Goal: Information Seeking & Learning: Learn about a topic

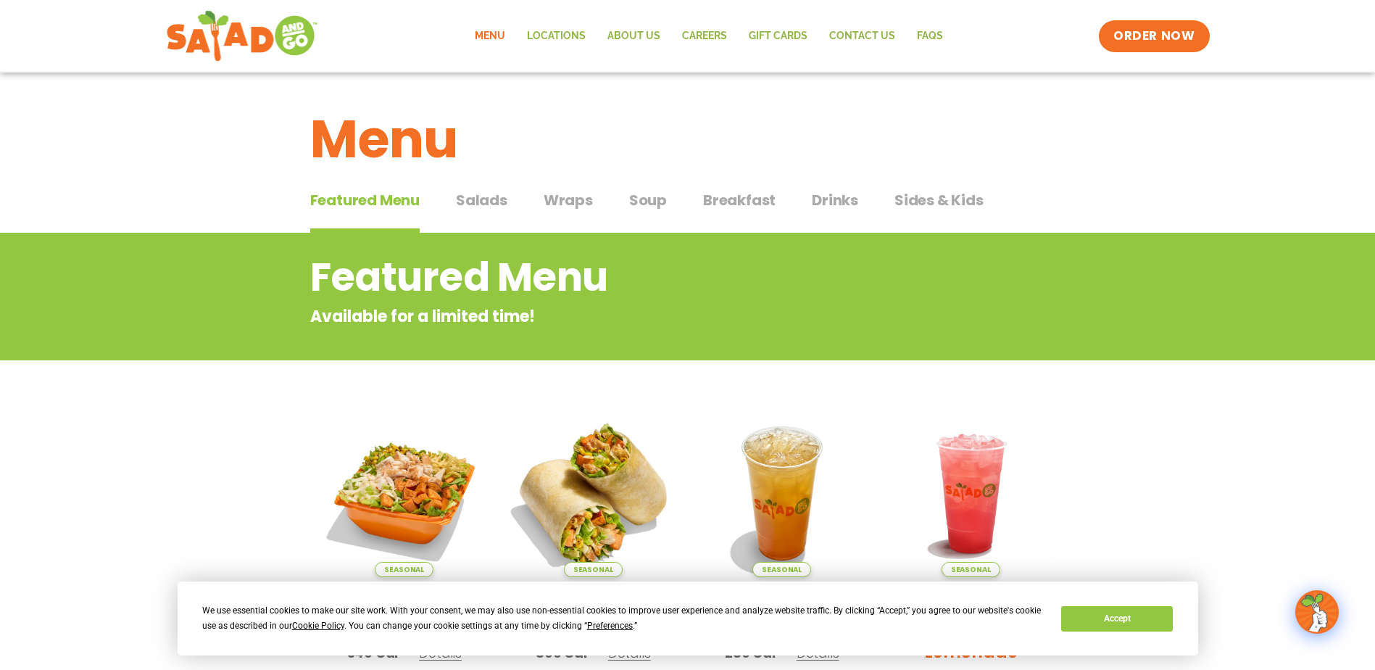
scroll to position [290, 0]
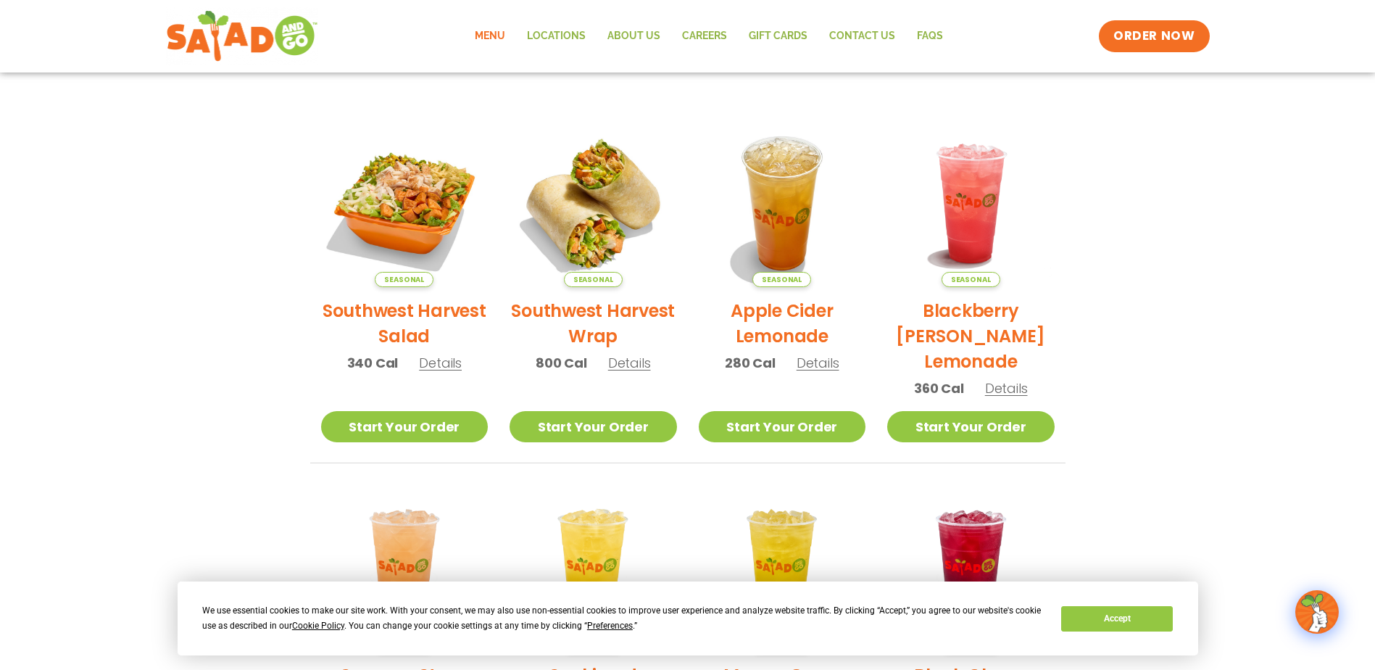
click at [440, 364] on span "Details" at bounding box center [440, 363] width 43 height 18
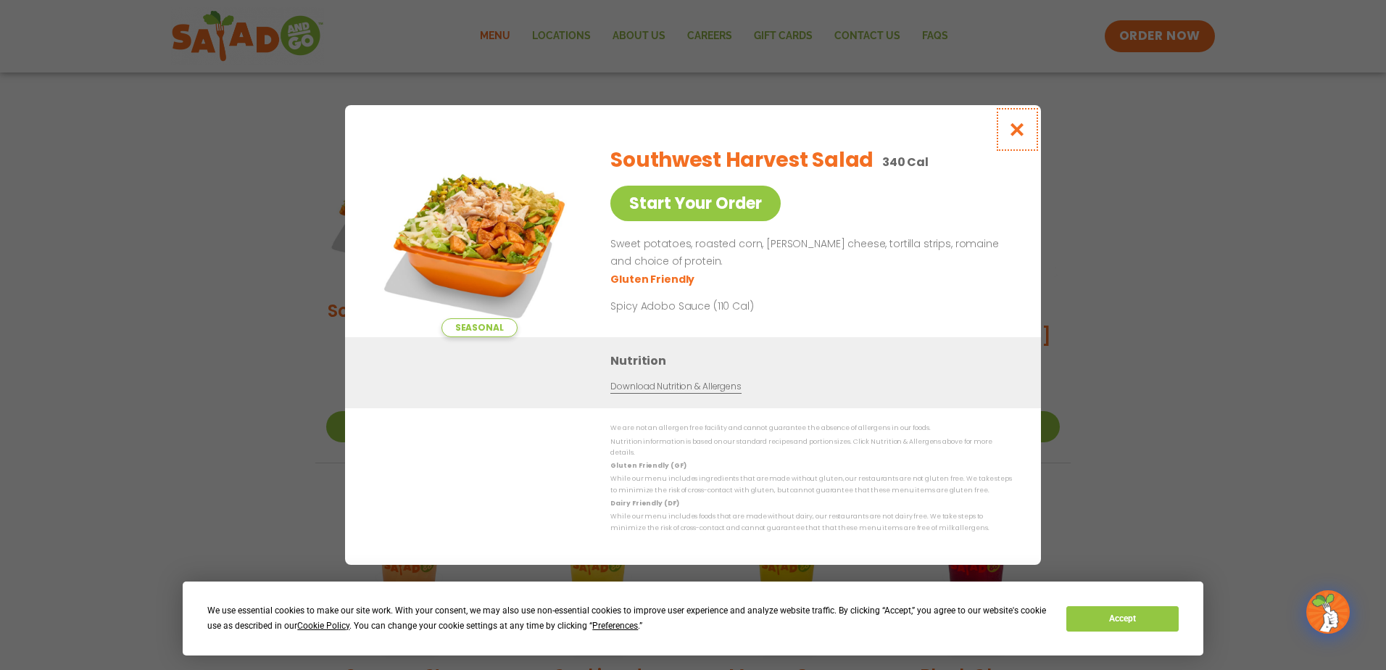
click at [1022, 131] on icon "Close modal" at bounding box center [1017, 129] width 18 height 15
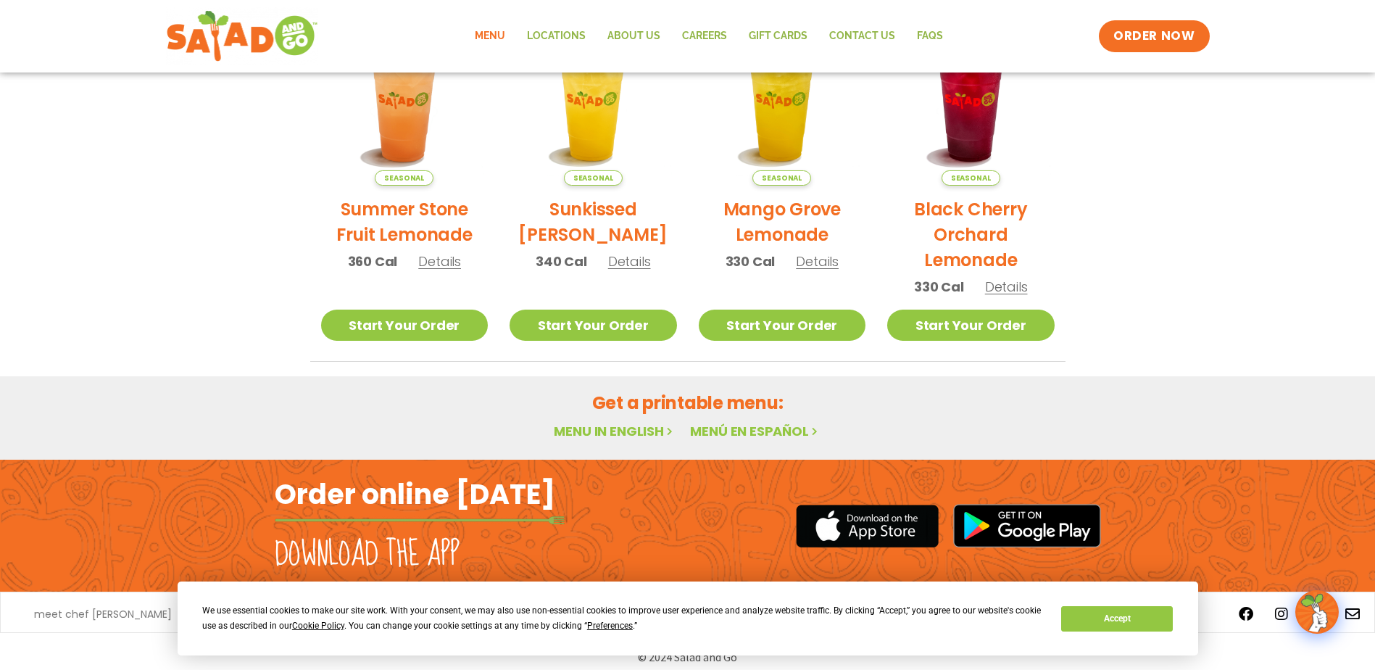
scroll to position [768, 0]
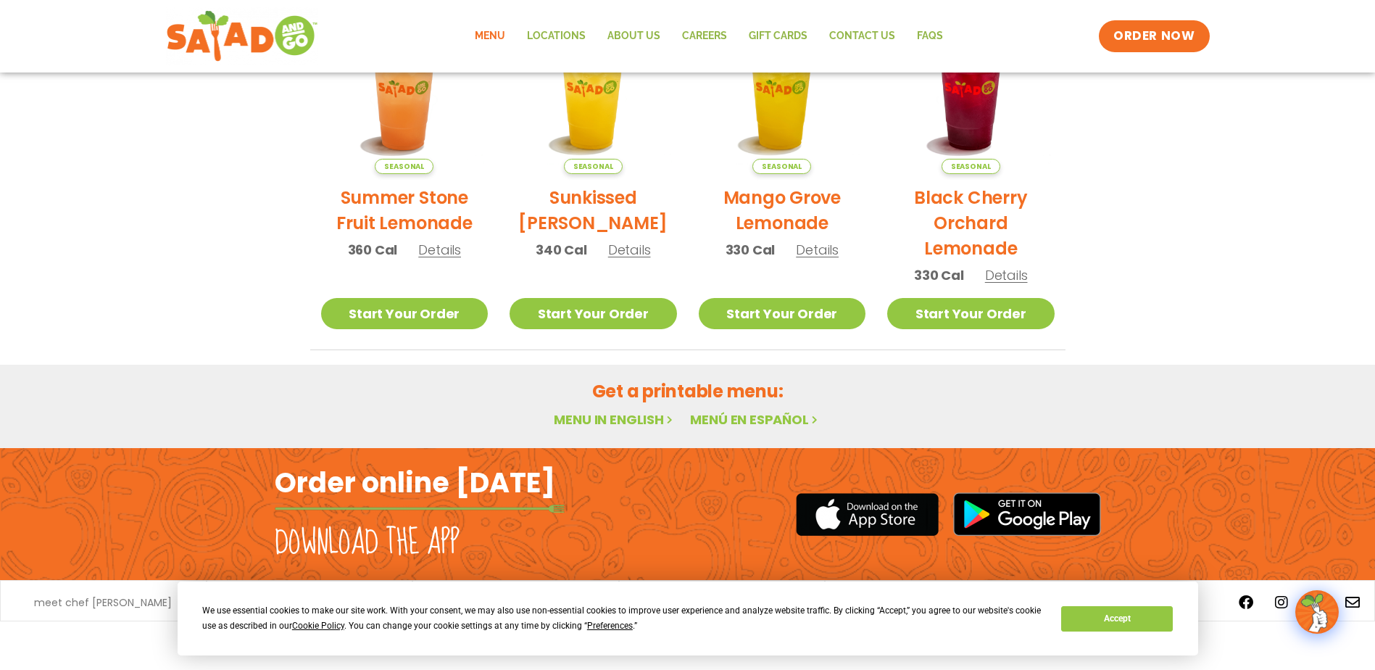
click at [613, 420] on link "Menu in English" at bounding box center [615, 419] width 122 height 18
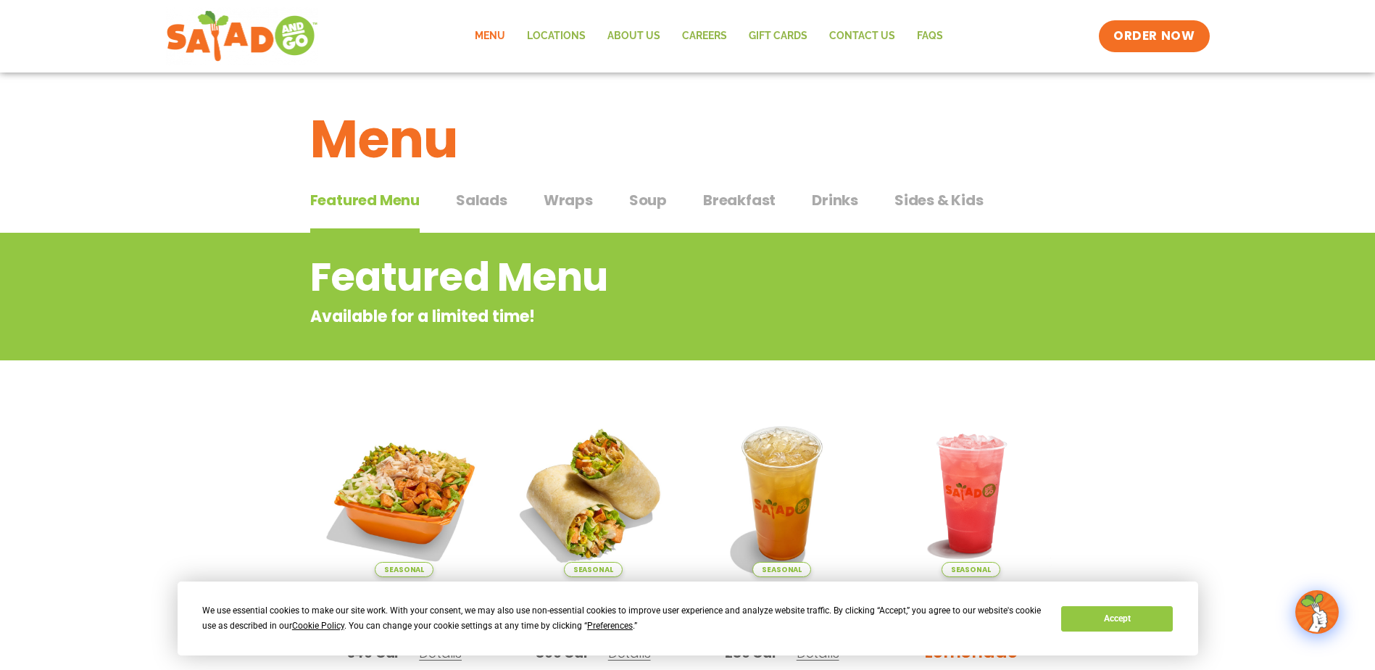
click at [482, 196] on span "Salads" at bounding box center [481, 200] width 51 height 22
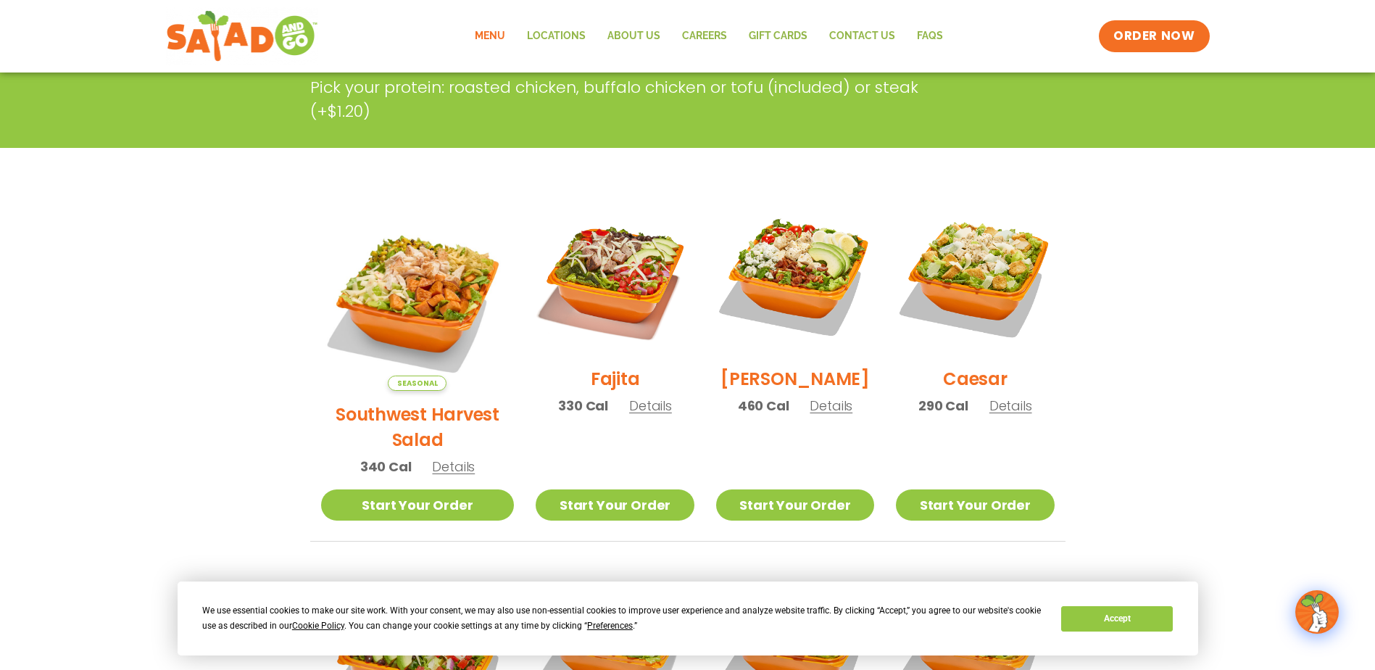
scroll to position [290, 0]
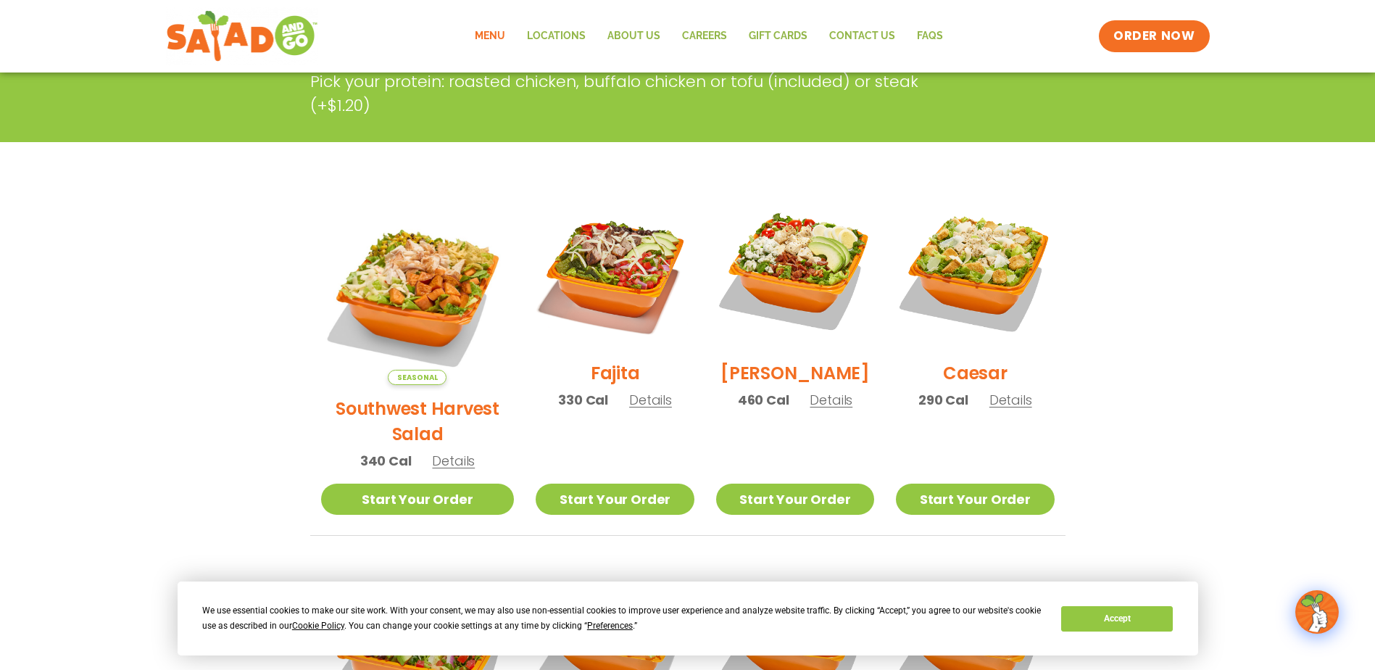
click at [639, 408] on span "Details" at bounding box center [650, 400] width 43 height 18
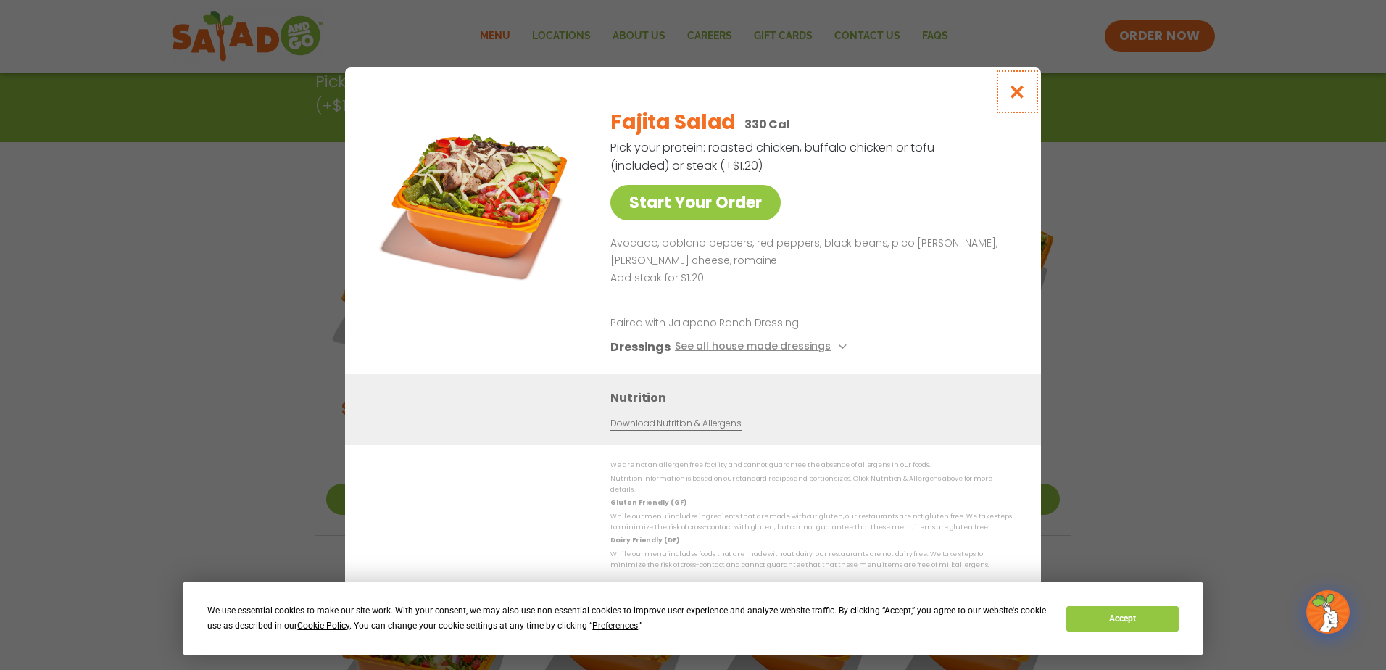
click at [1020, 94] on icon "Close modal" at bounding box center [1017, 91] width 18 height 15
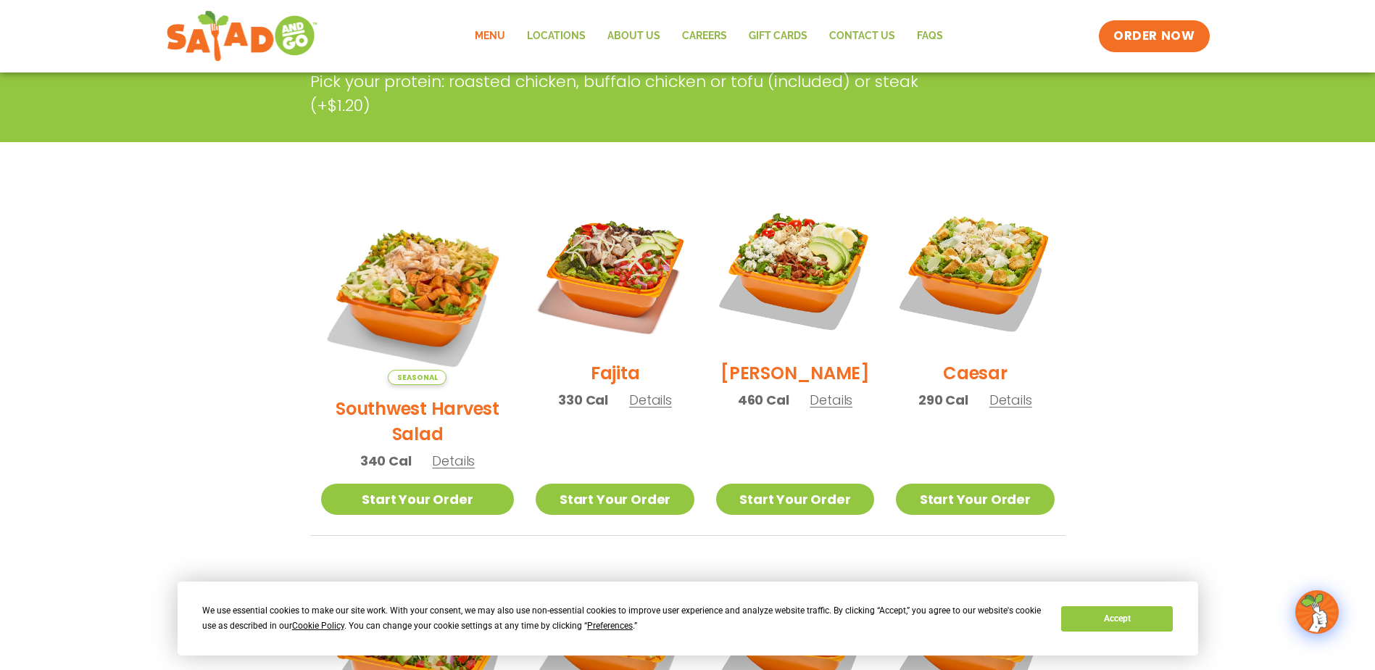
click at [632, 409] on span "Details" at bounding box center [650, 400] width 43 height 18
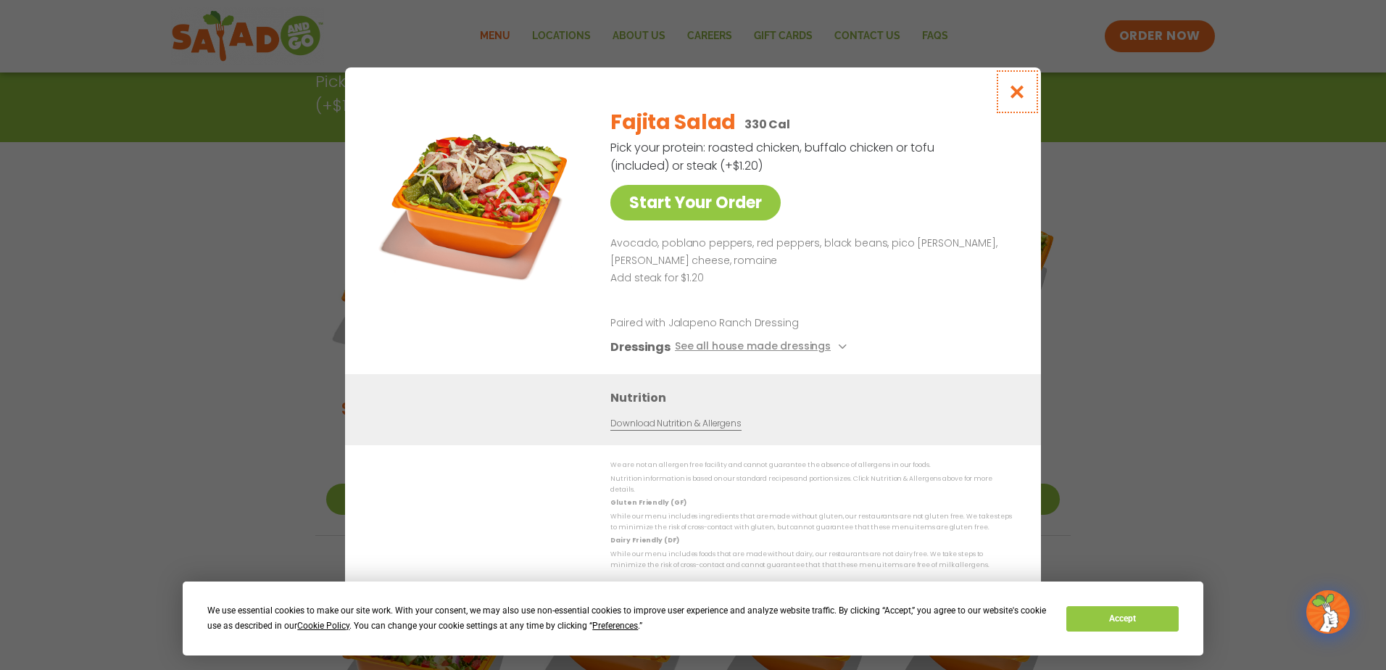
click at [1016, 96] on icon "Close modal" at bounding box center [1017, 91] width 18 height 15
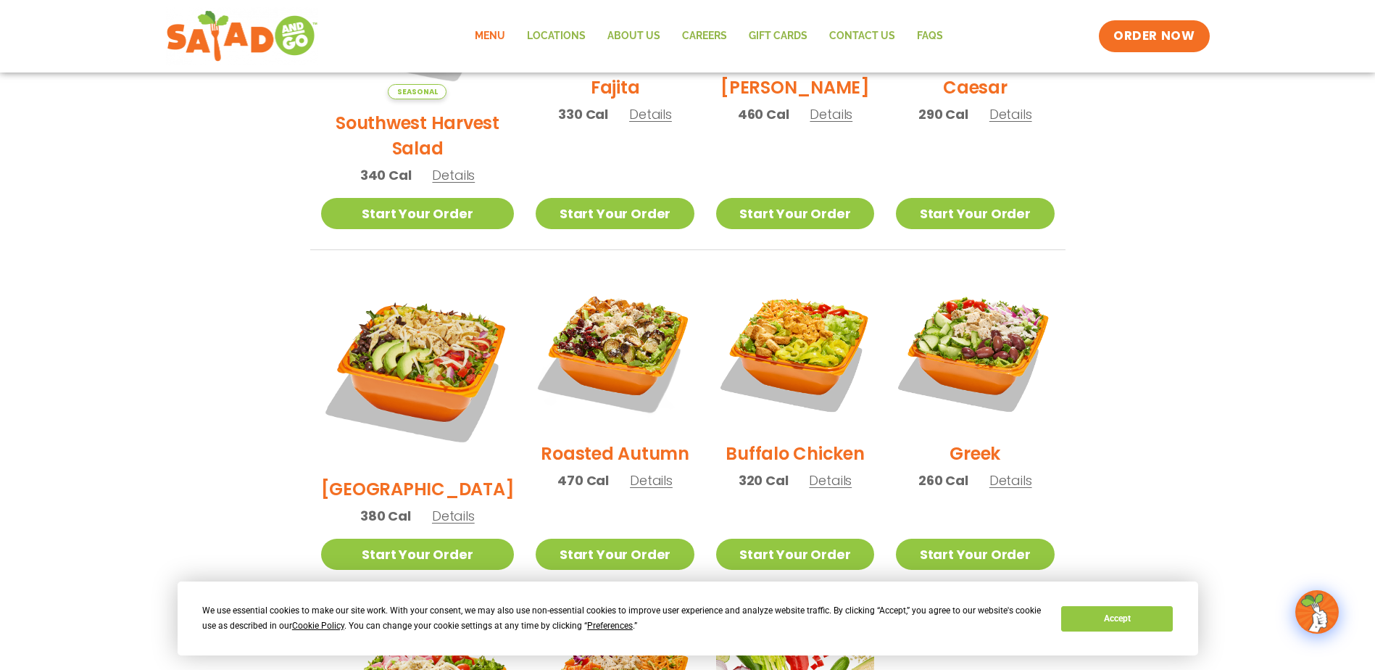
scroll to position [652, 0]
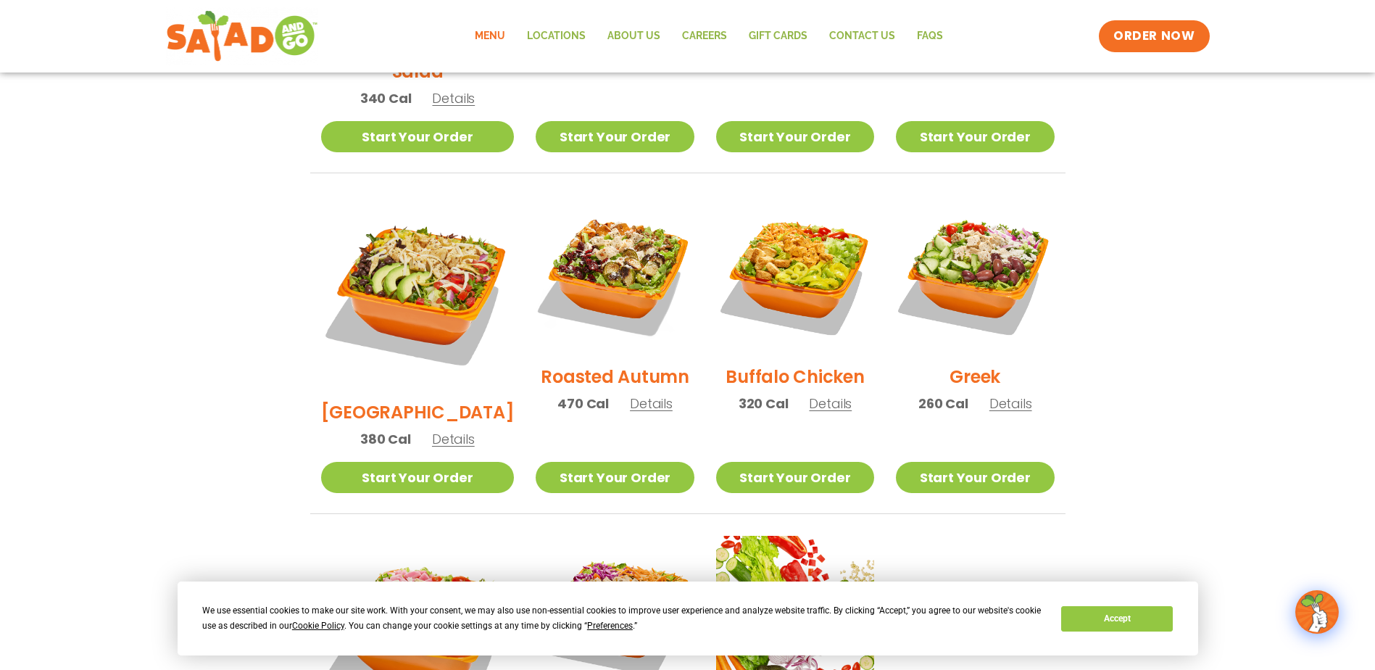
click at [630, 394] on span "Details" at bounding box center [651, 403] width 43 height 18
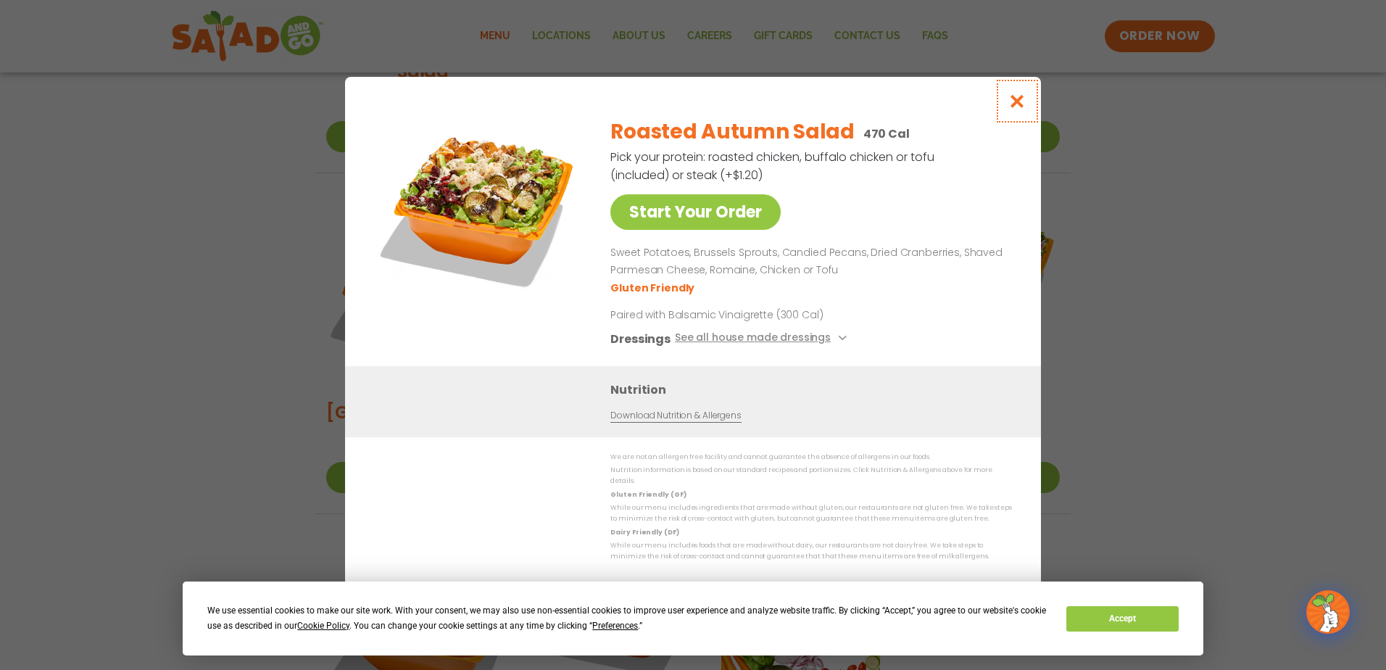
click at [1023, 103] on icon "Close modal" at bounding box center [1017, 100] width 18 height 15
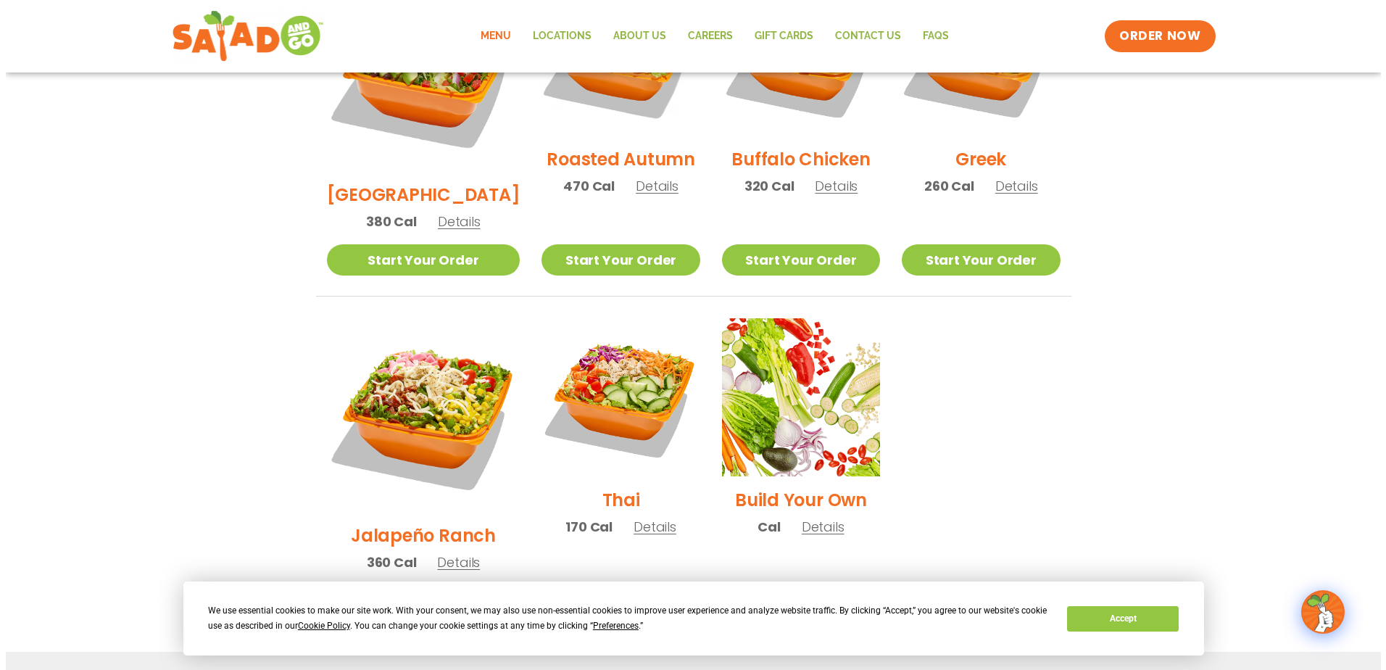
scroll to position [942, 0]
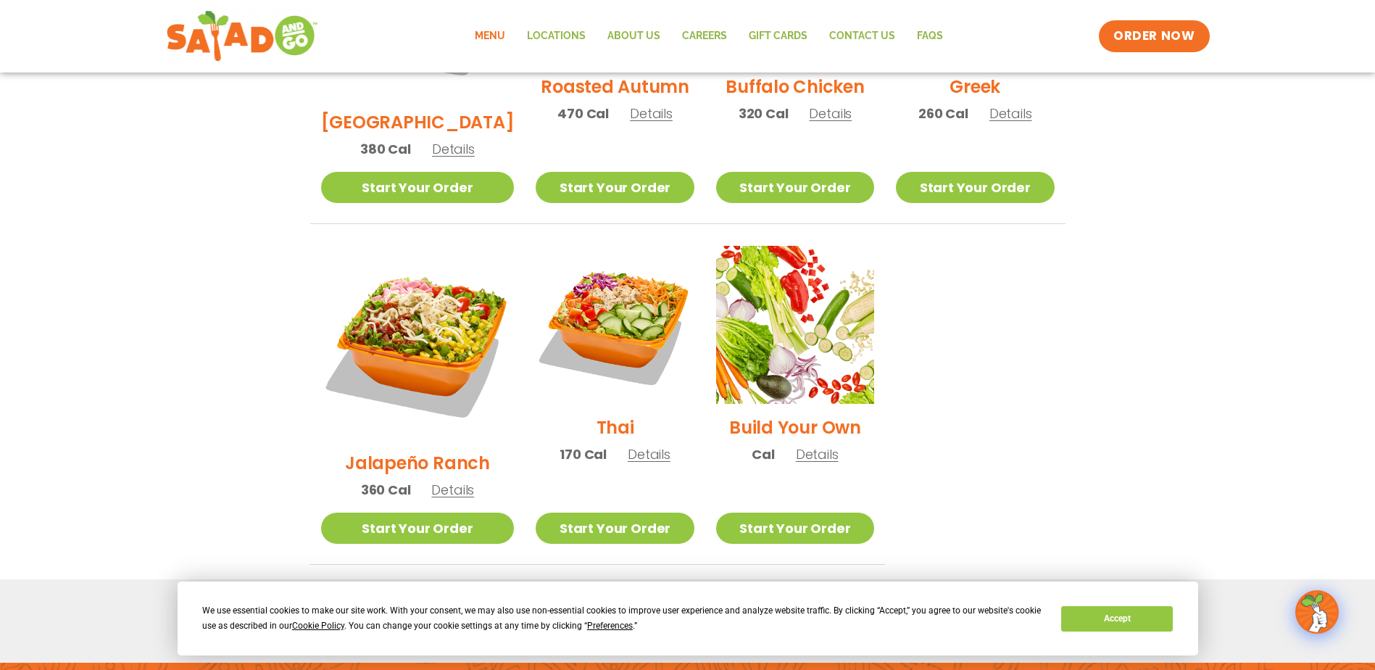
click at [442, 480] on p "360 Cal Details" at bounding box center [418, 490] width 114 height 20
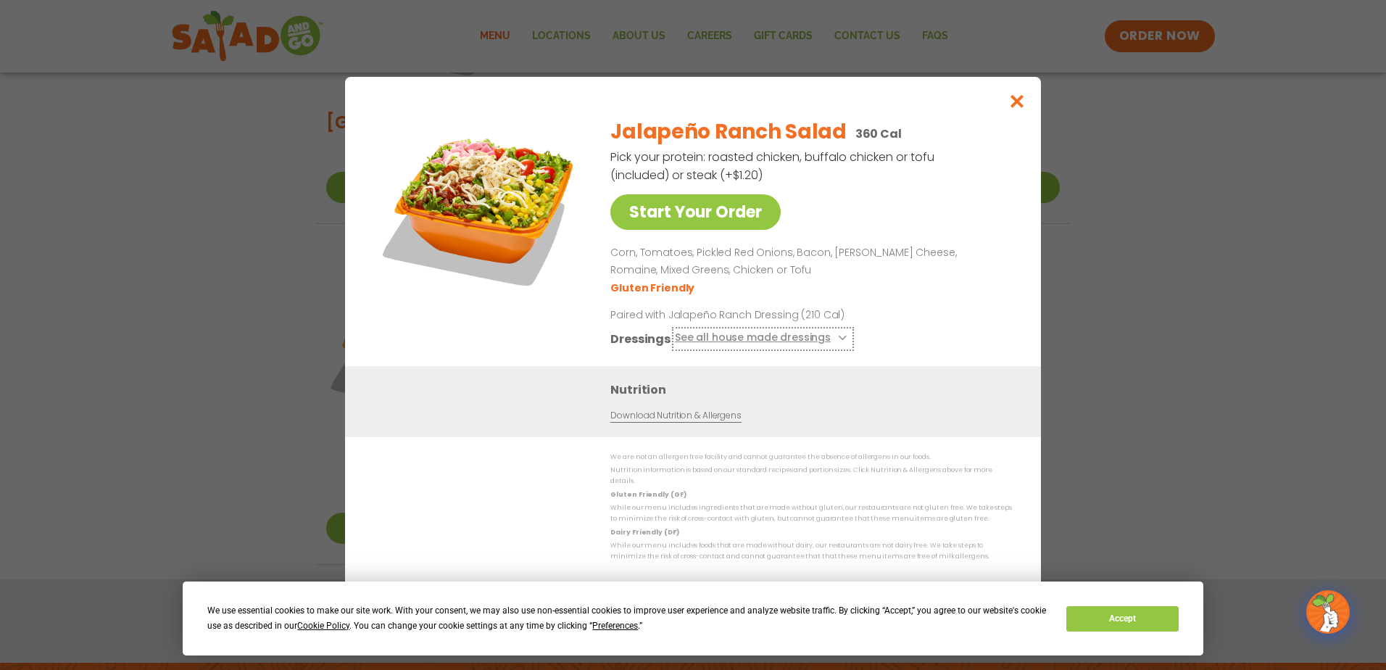
click at [838, 341] on icon at bounding box center [841, 338] width 6 height 6
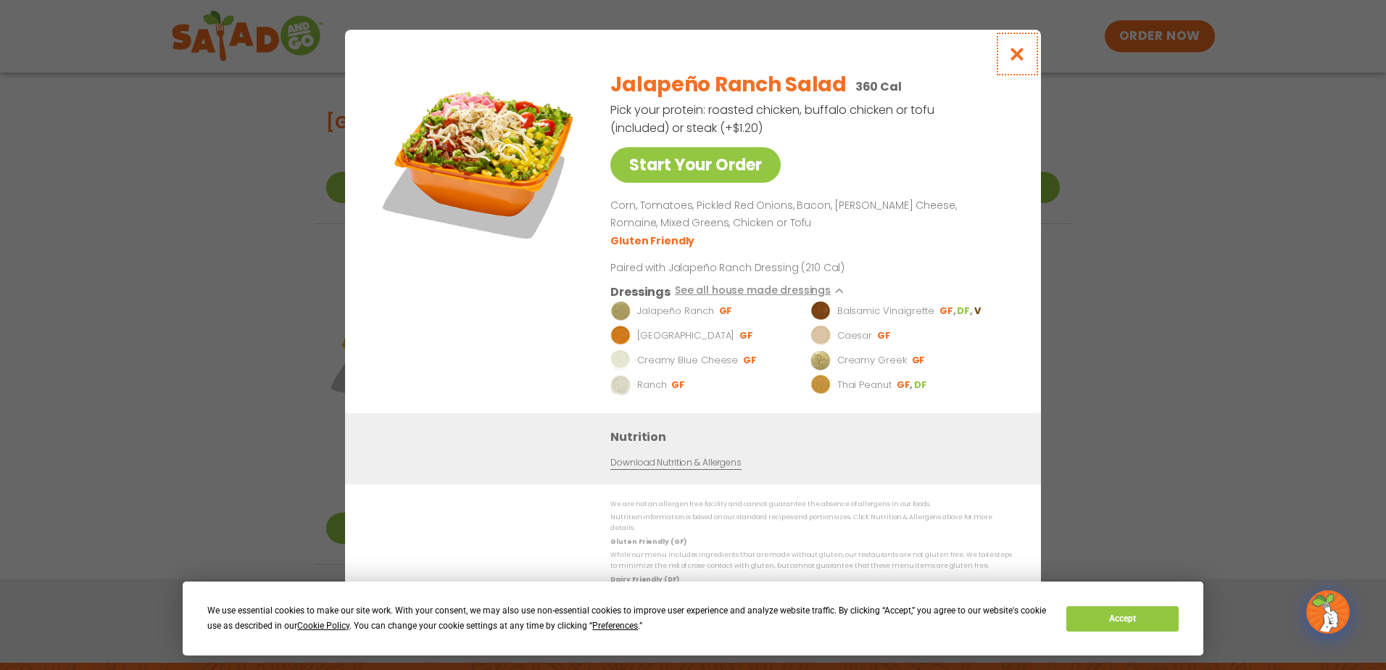
click at [1017, 62] on icon "Close modal" at bounding box center [1017, 53] width 18 height 15
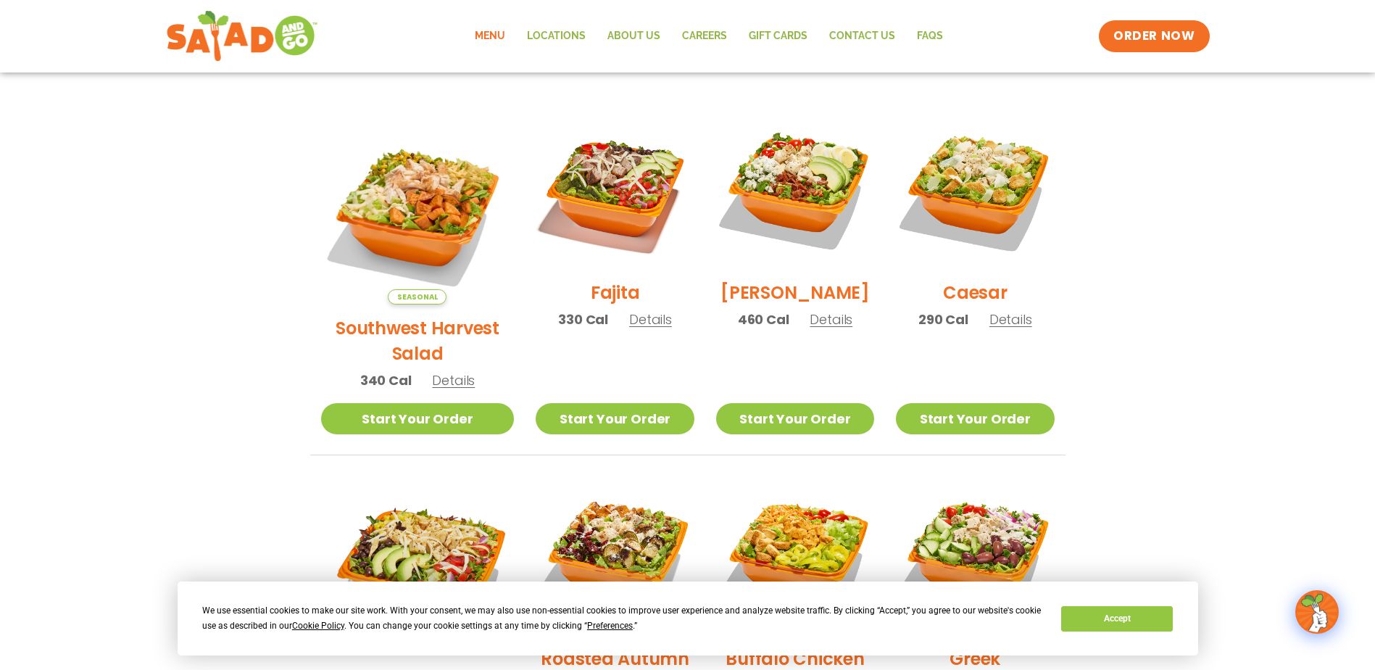
scroll to position [396, 0]
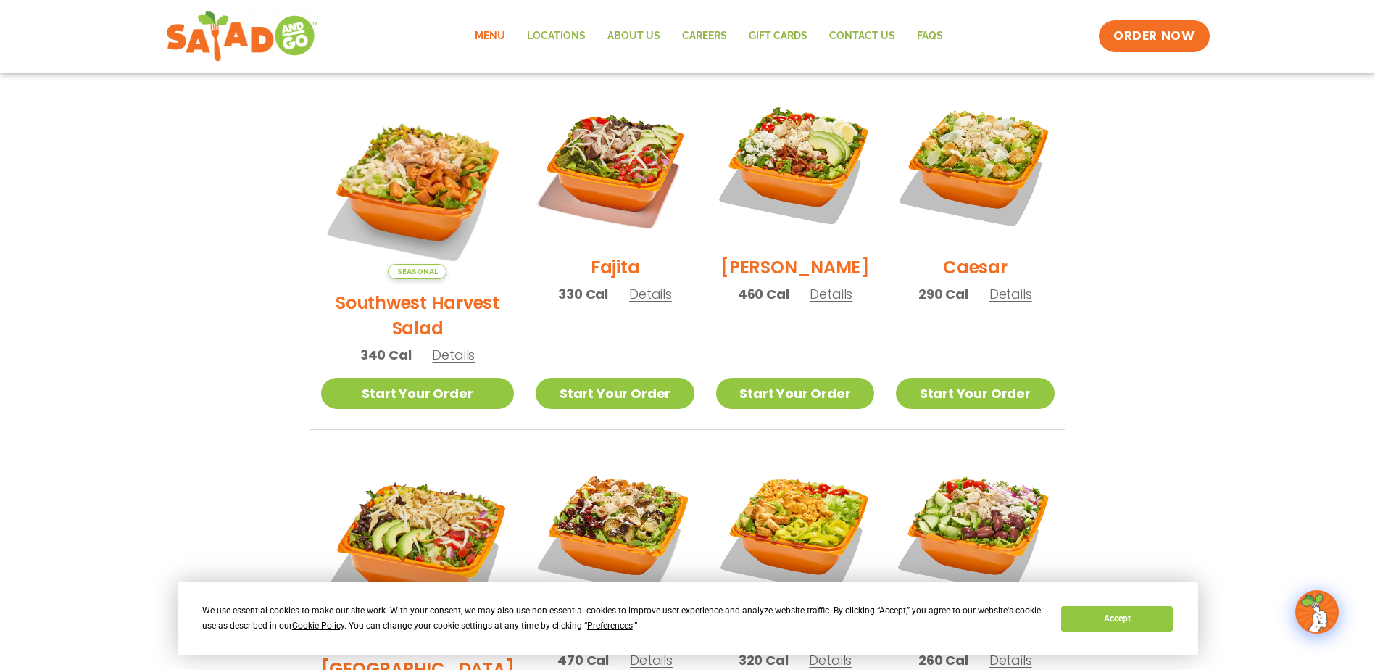
click at [1007, 303] on span "Details" at bounding box center [1010, 294] width 43 height 18
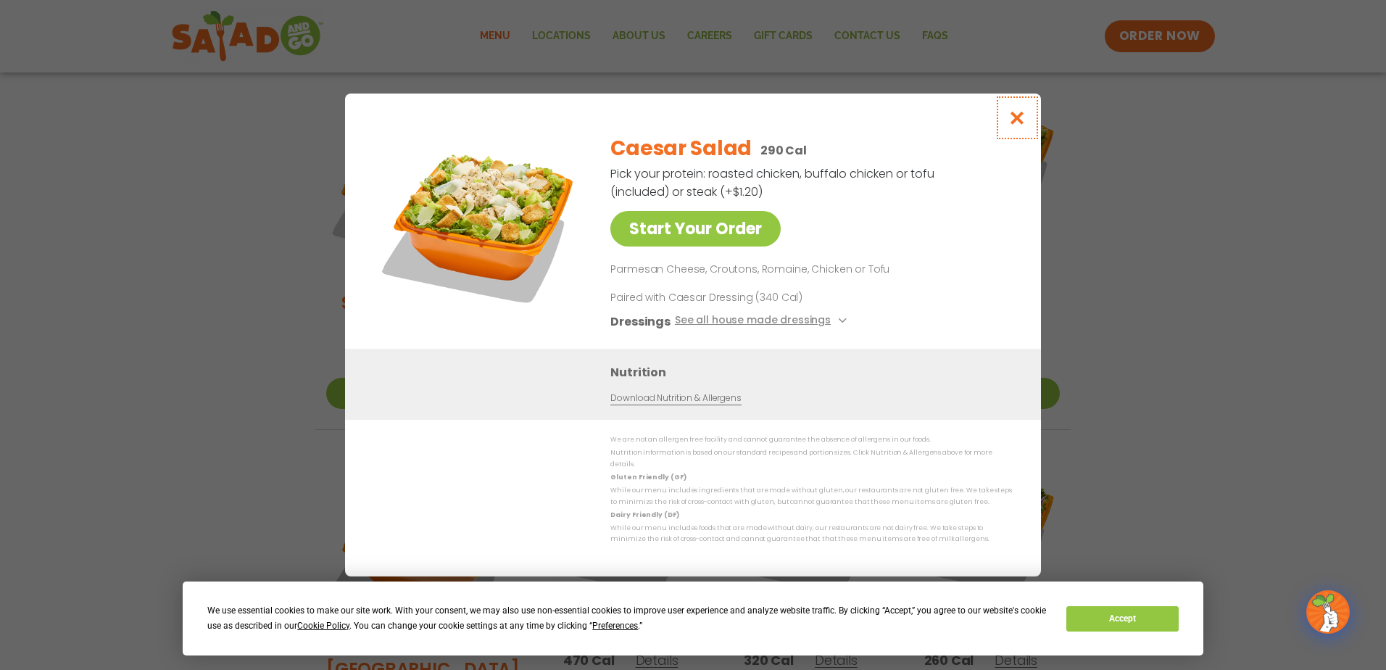
click at [1018, 121] on icon "Close modal" at bounding box center [1017, 117] width 18 height 15
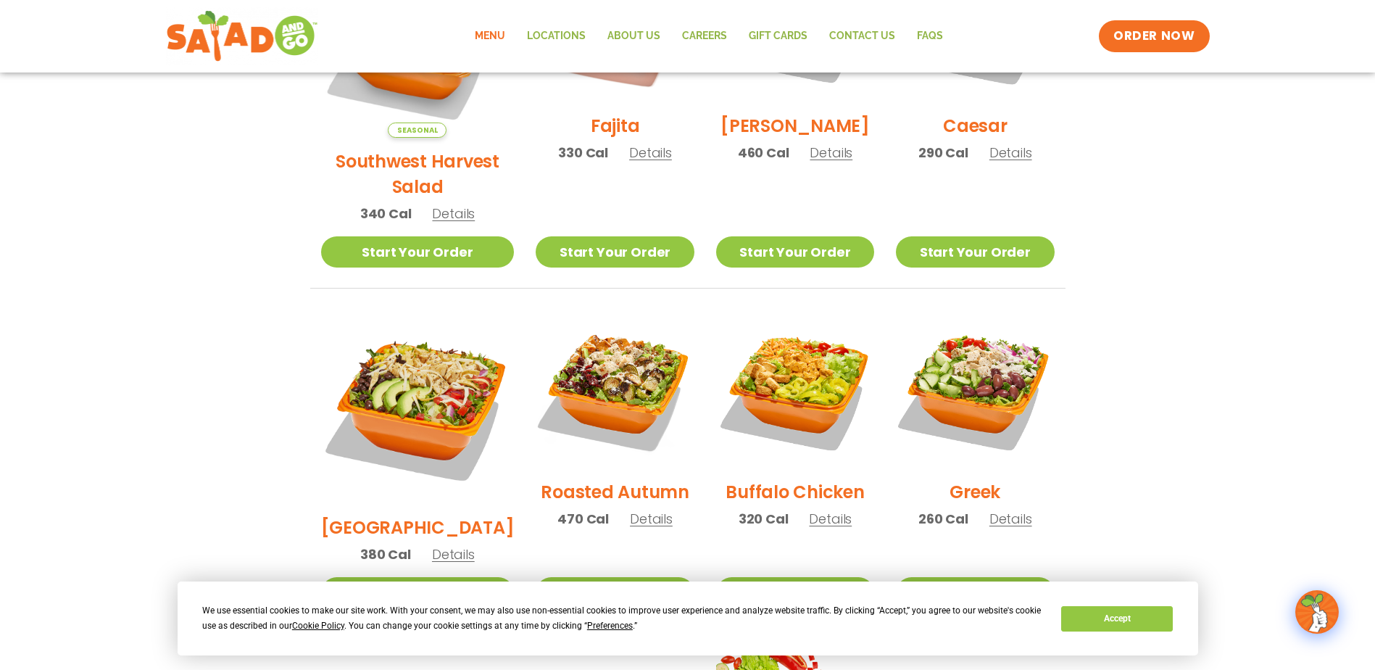
scroll to position [686, 0]
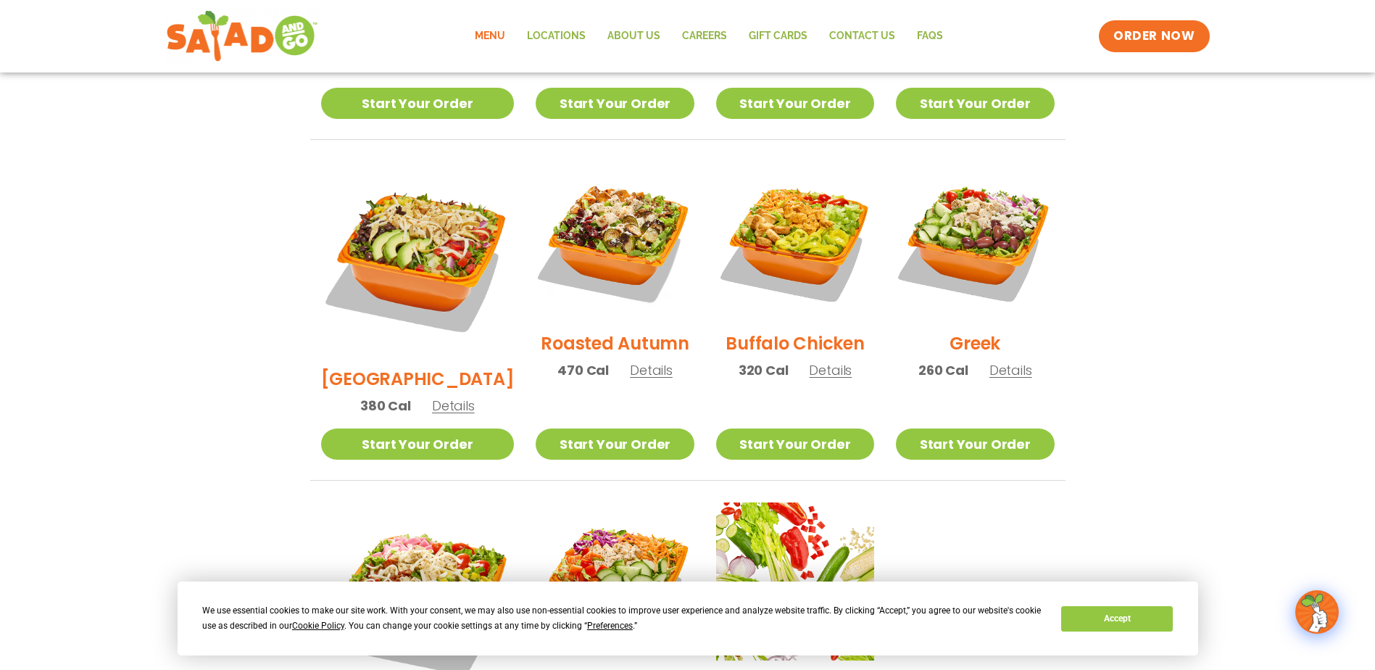
click at [818, 361] on span "Details" at bounding box center [830, 370] width 43 height 18
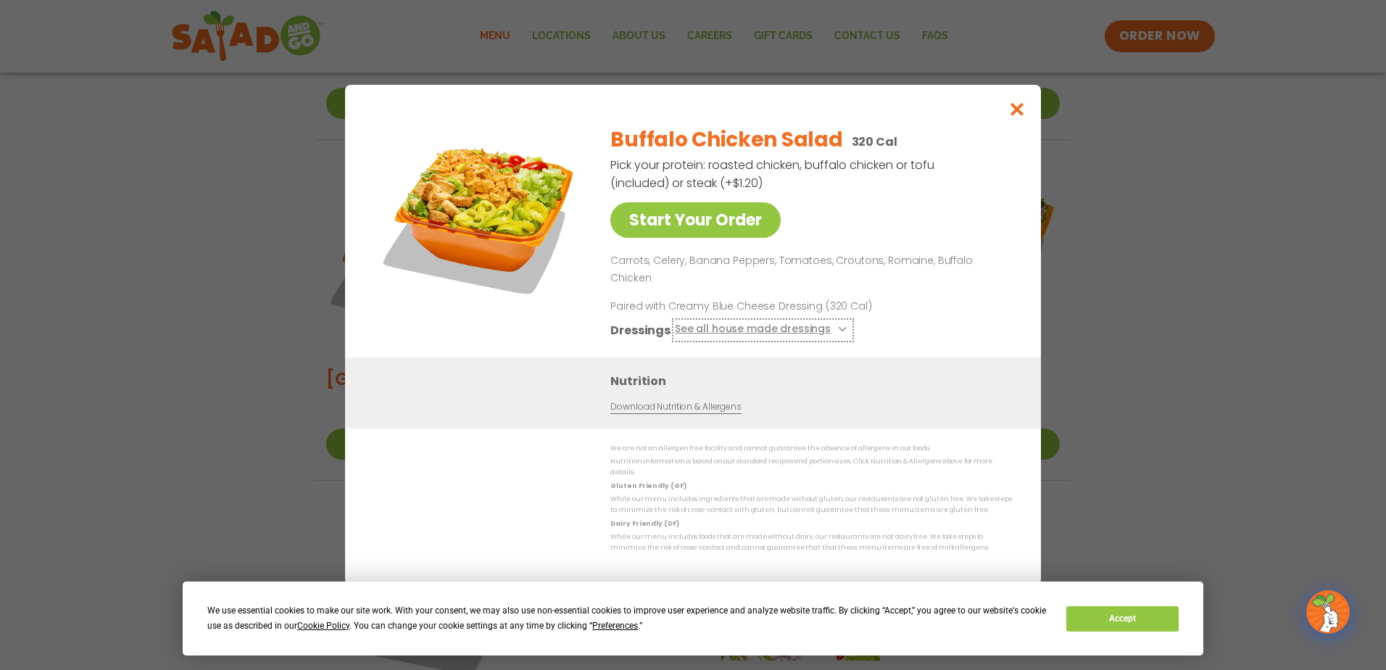
click at [829, 329] on button "See all house made dressings" at bounding box center [763, 330] width 176 height 18
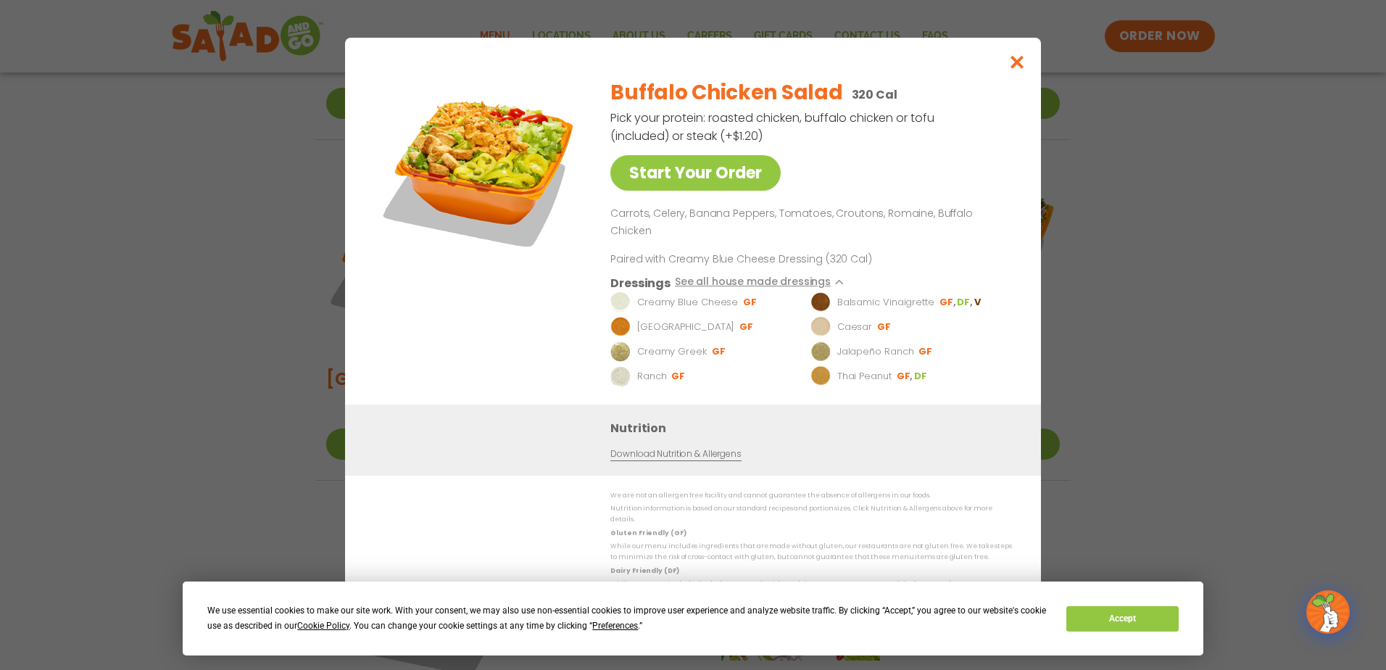
click at [648, 372] on p "Ranch" at bounding box center [652, 376] width 30 height 14
click at [1015, 70] on icon "Close modal" at bounding box center [1017, 61] width 18 height 15
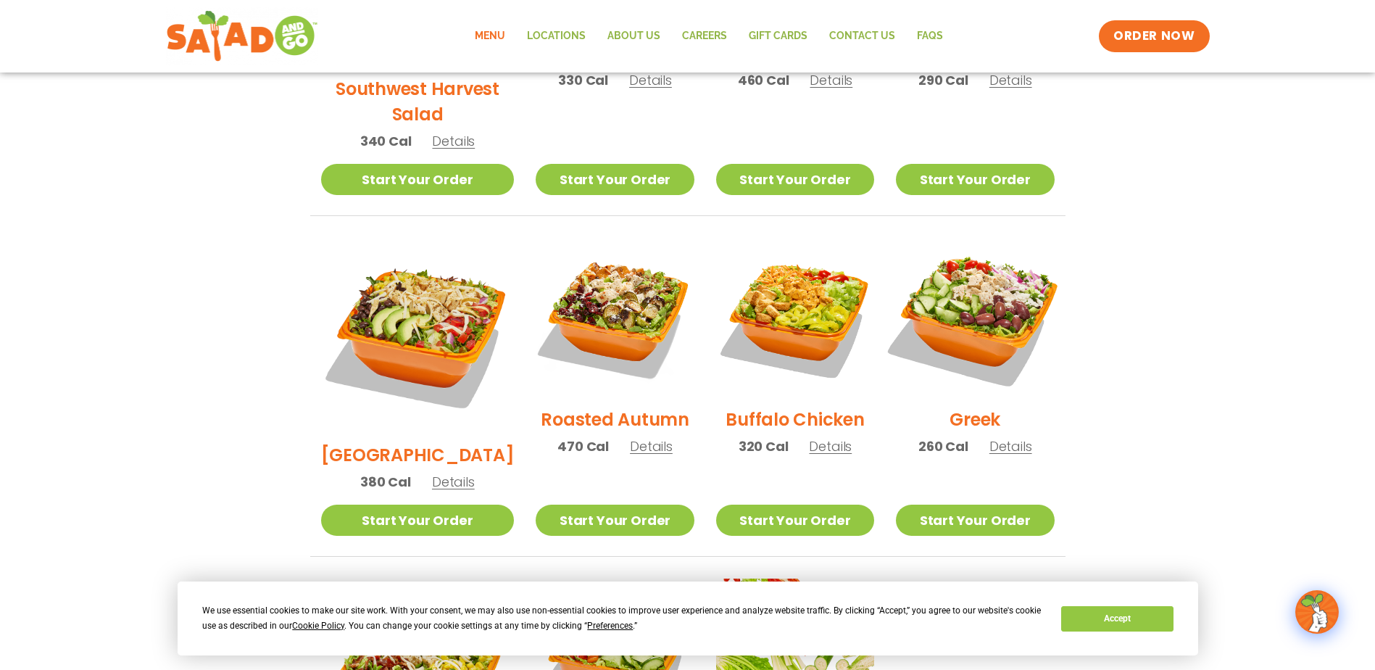
scroll to position [541, 0]
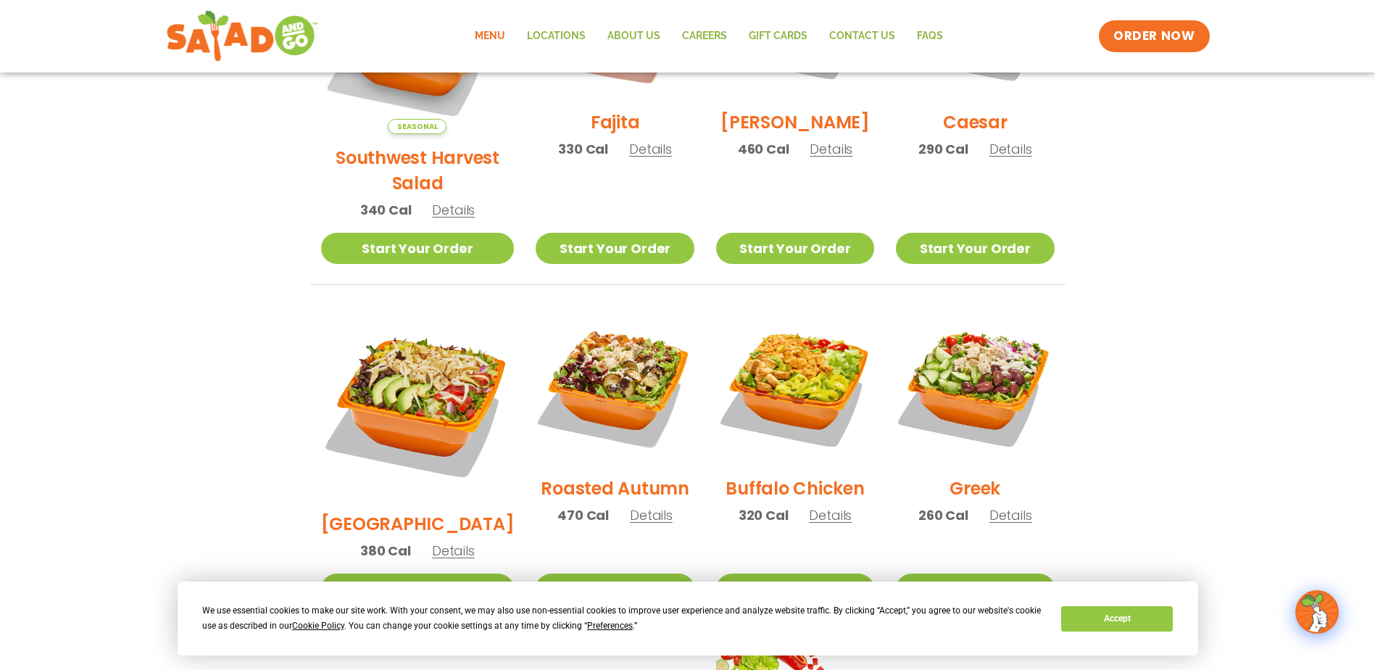
click at [815, 158] on span "Details" at bounding box center [831, 149] width 43 height 18
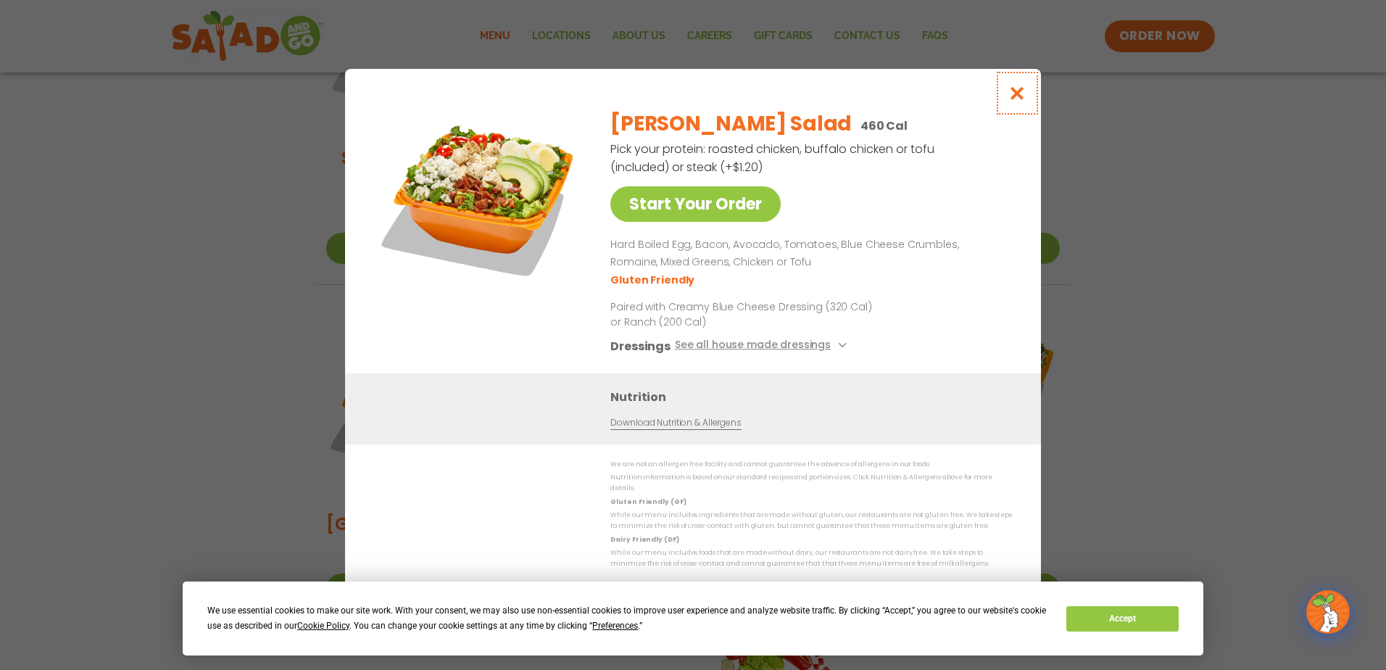
drag, startPoint x: 999, startPoint y: 101, endPoint x: 1008, endPoint y: 101, distance: 8.7
click at [1001, 101] on button "Close modal" at bounding box center [1017, 93] width 47 height 49
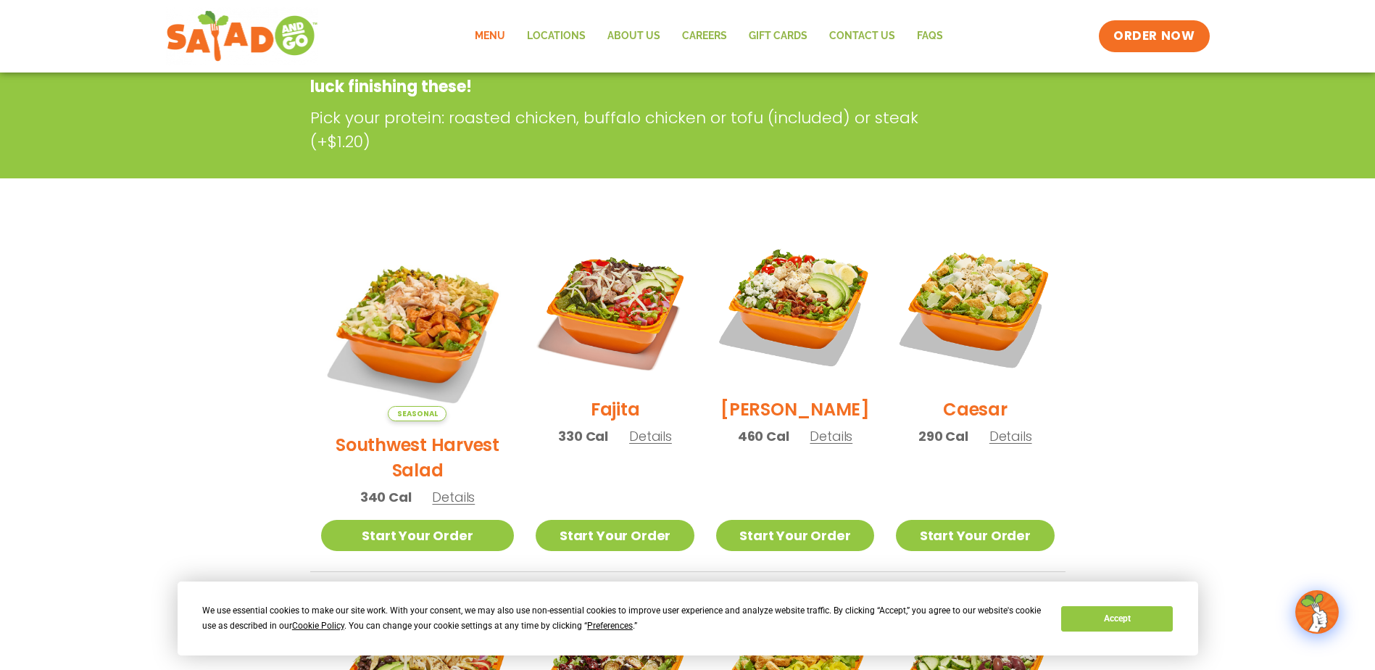
scroll to position [251, 0]
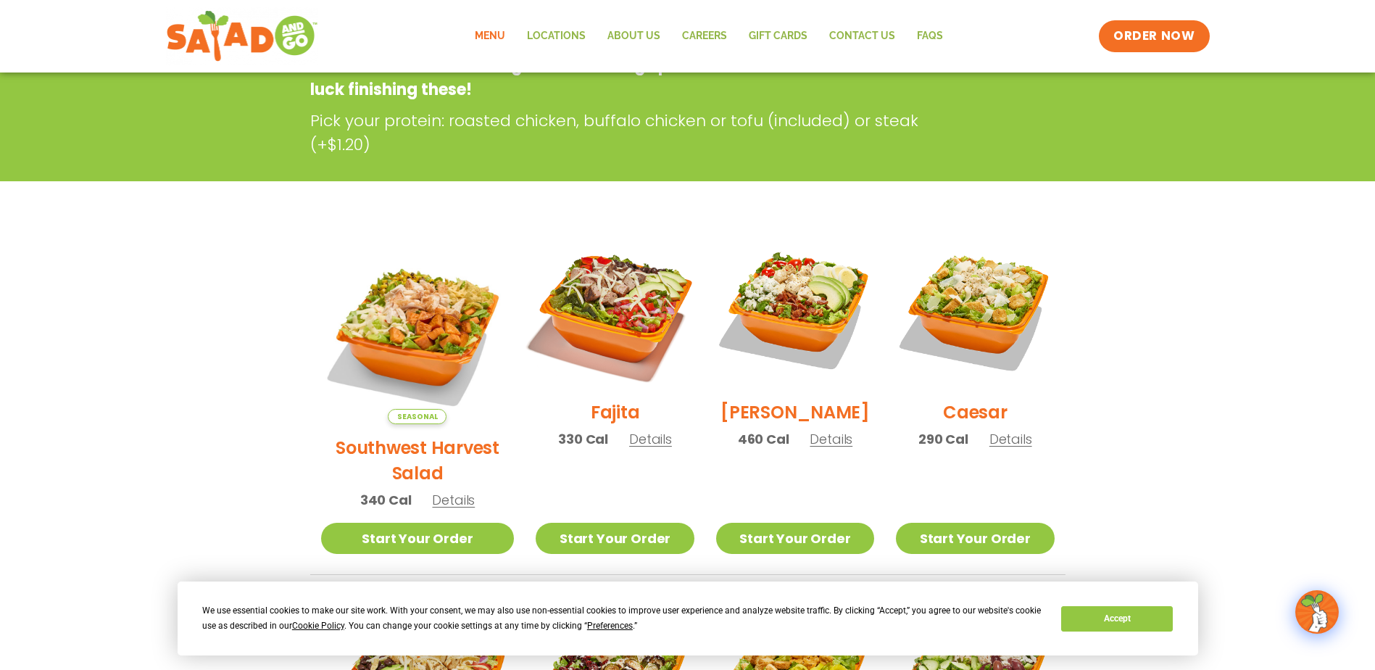
click at [612, 312] on img at bounding box center [615, 310] width 186 height 186
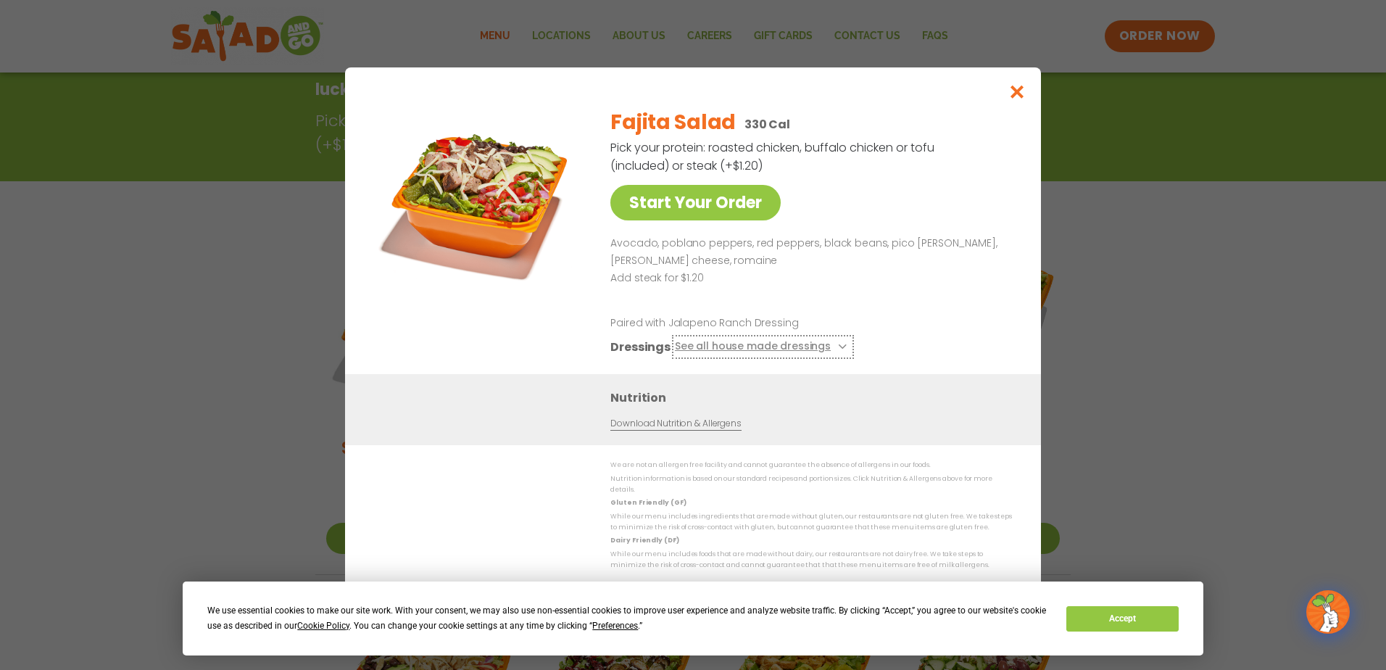
click at [839, 349] on icon at bounding box center [841, 347] width 6 height 6
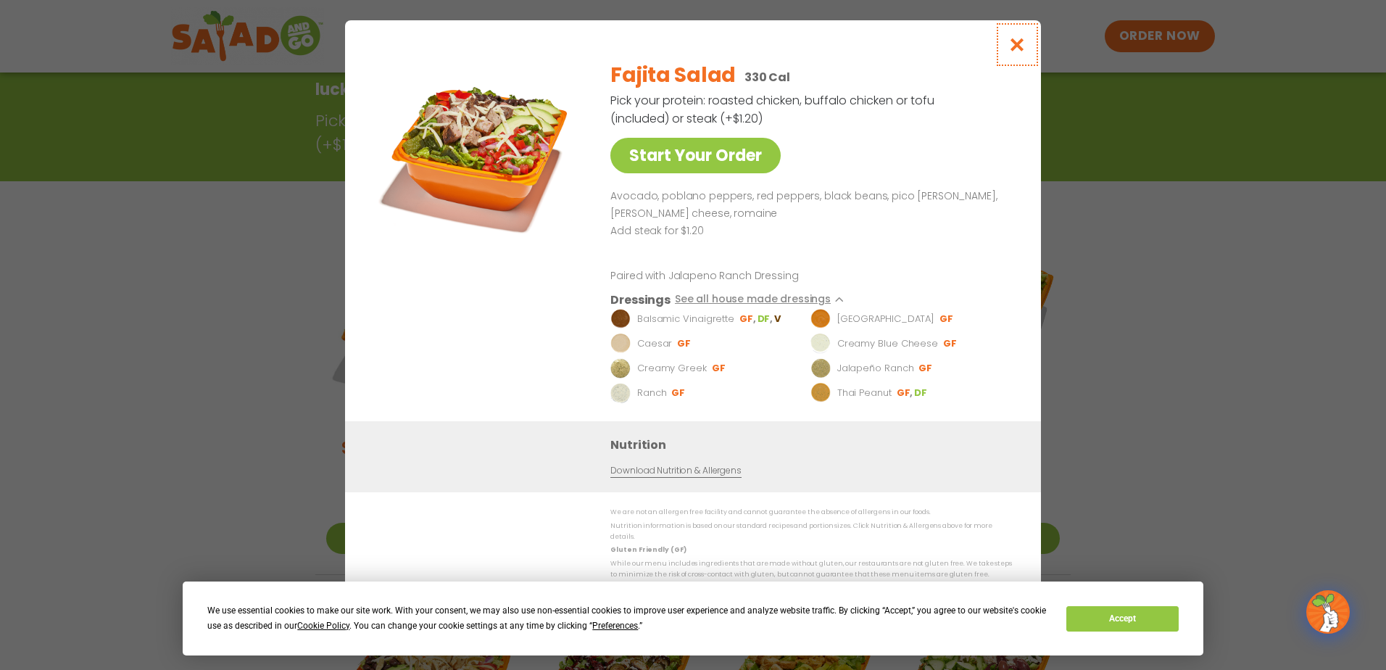
click at [1015, 43] on icon "Close modal" at bounding box center [1017, 44] width 18 height 15
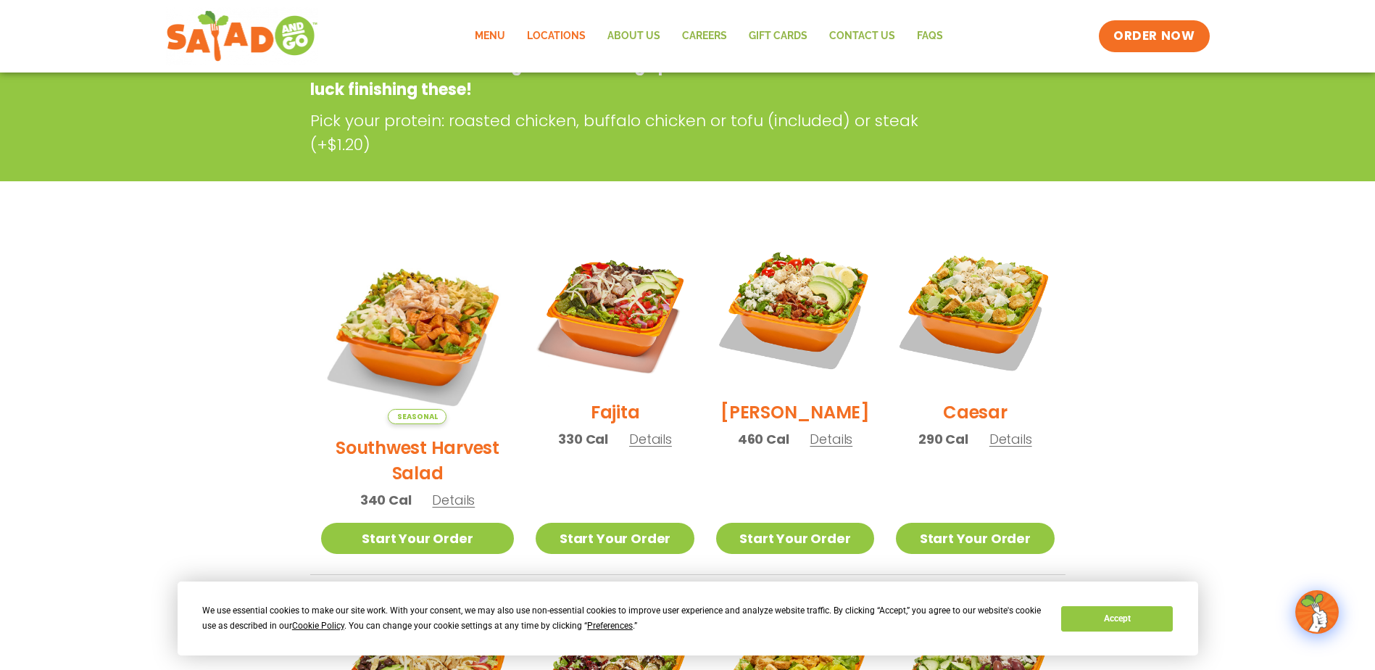
click at [562, 37] on link "Locations" at bounding box center [556, 36] width 80 height 33
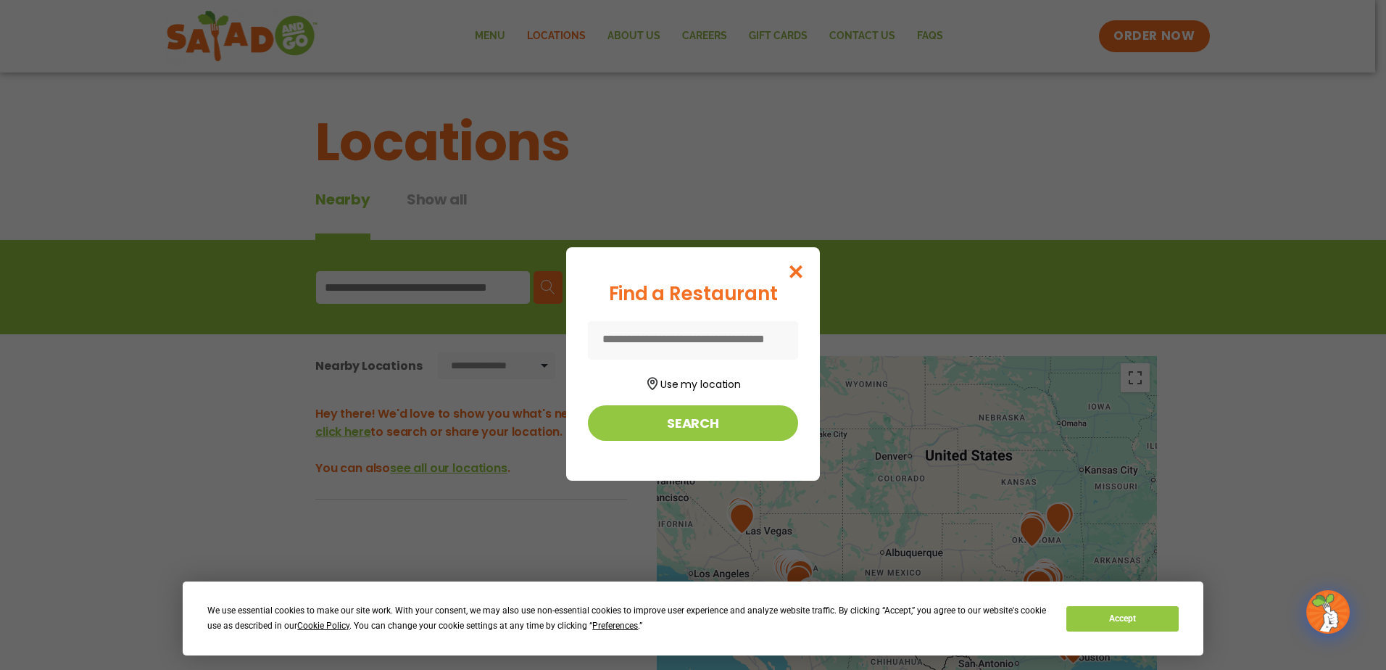
click at [660, 339] on input at bounding box center [693, 340] width 210 height 38
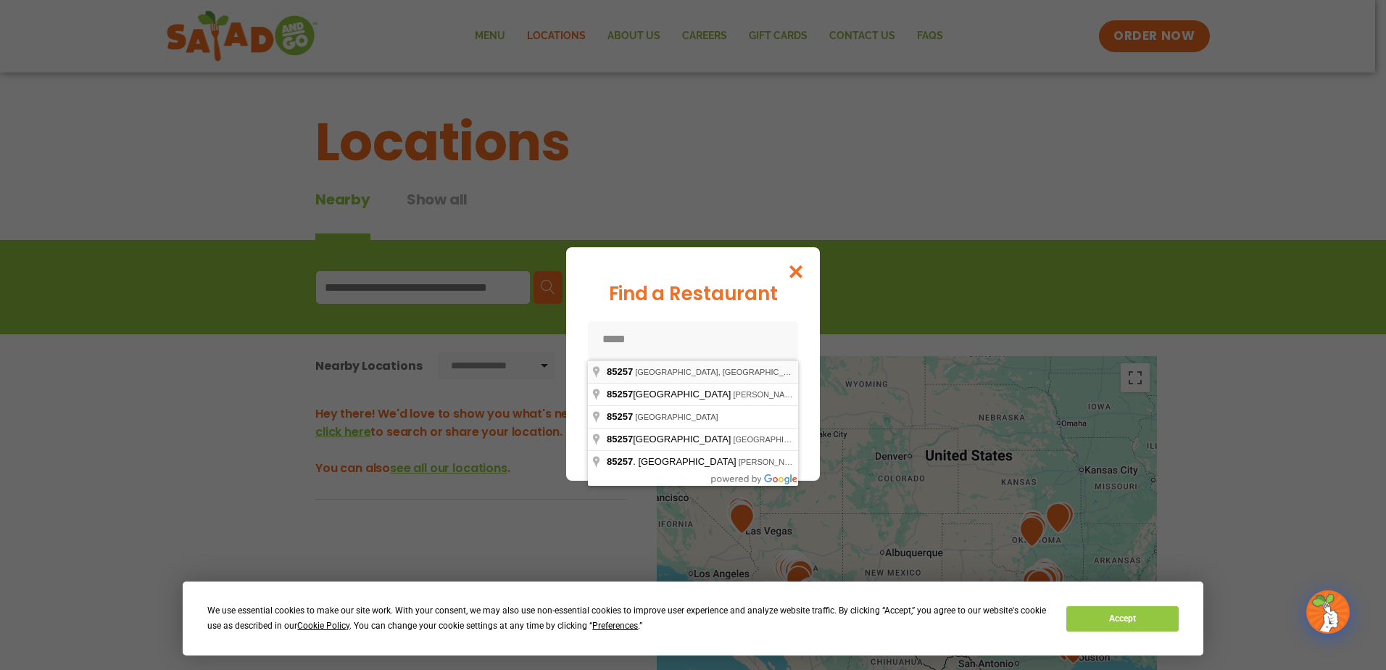
type input "**********"
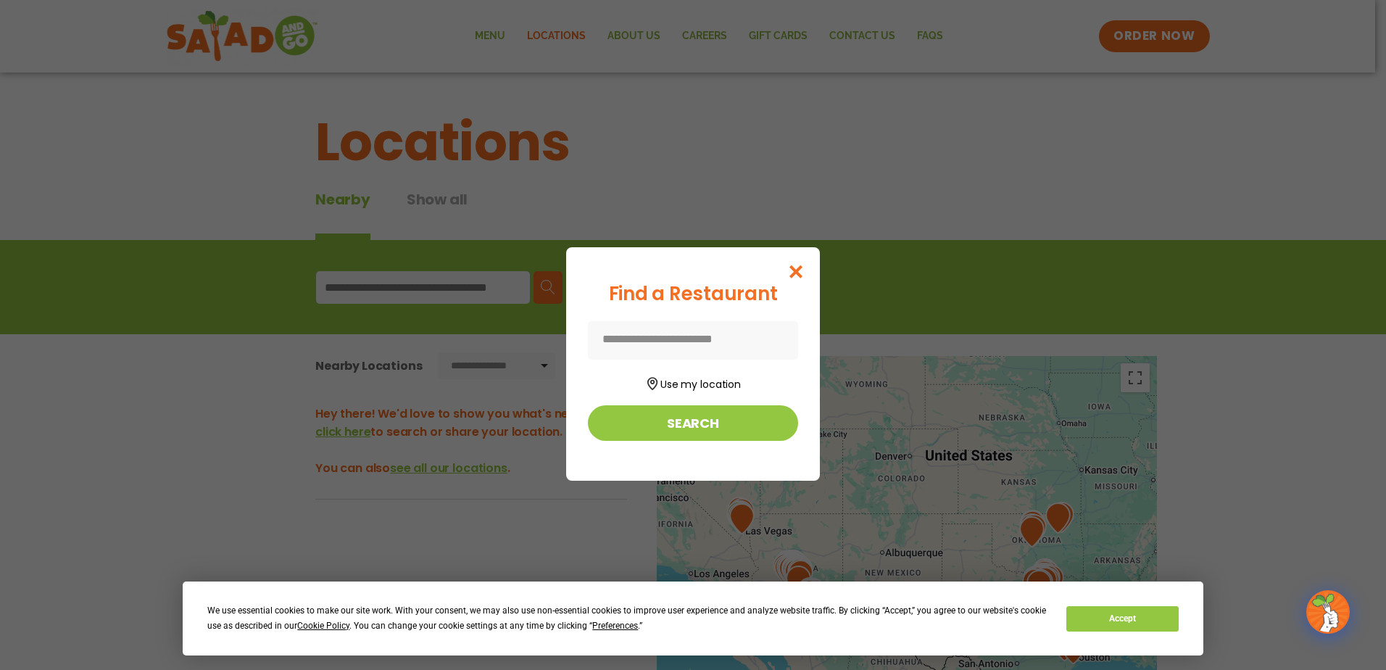
type input "**********"
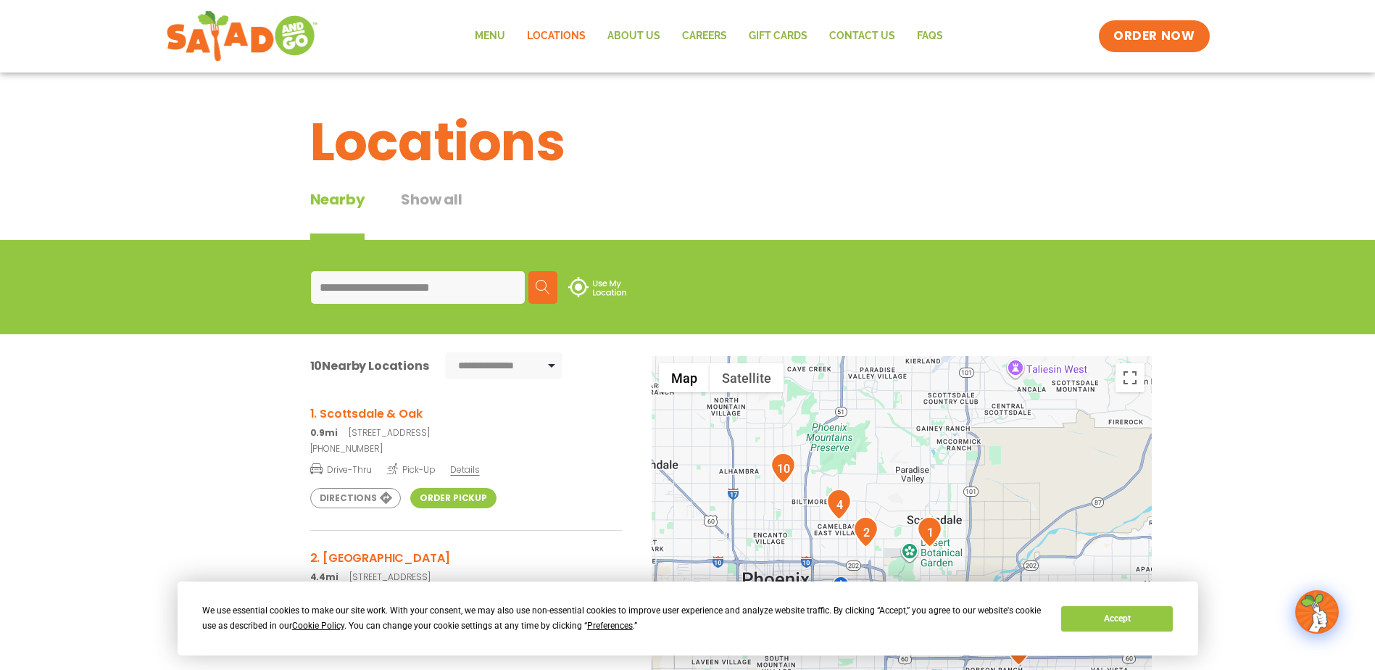
click at [395, 417] on h3 "1. Scottsdale & Oak" at bounding box center [466, 413] width 312 height 18
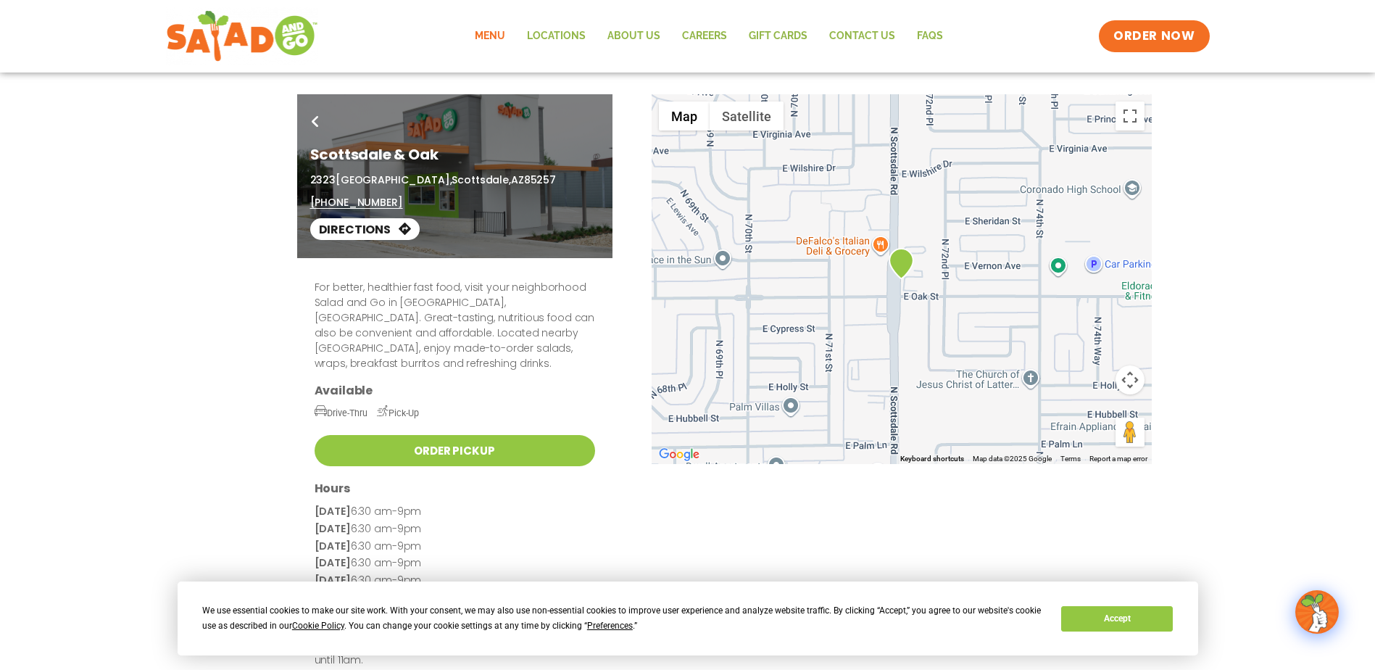
click at [502, 30] on link "Menu" at bounding box center [490, 36] width 52 height 33
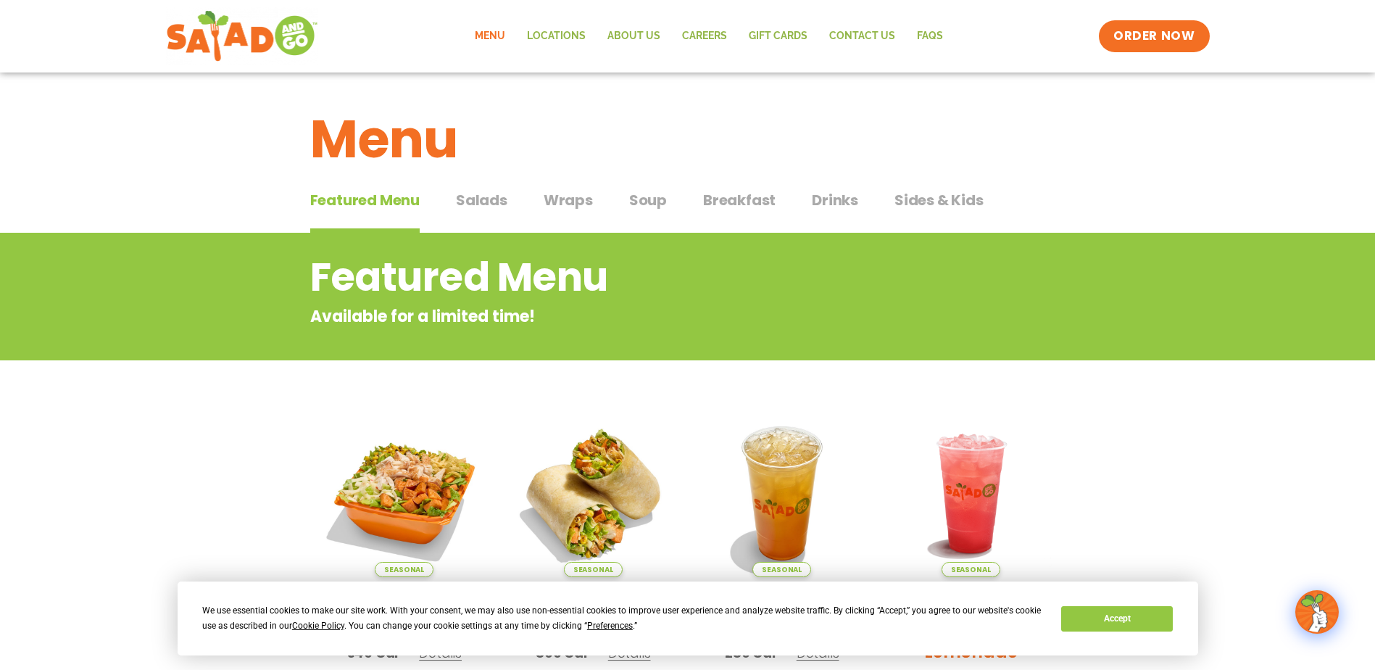
click at [484, 201] on span "Salads" at bounding box center [481, 200] width 51 height 22
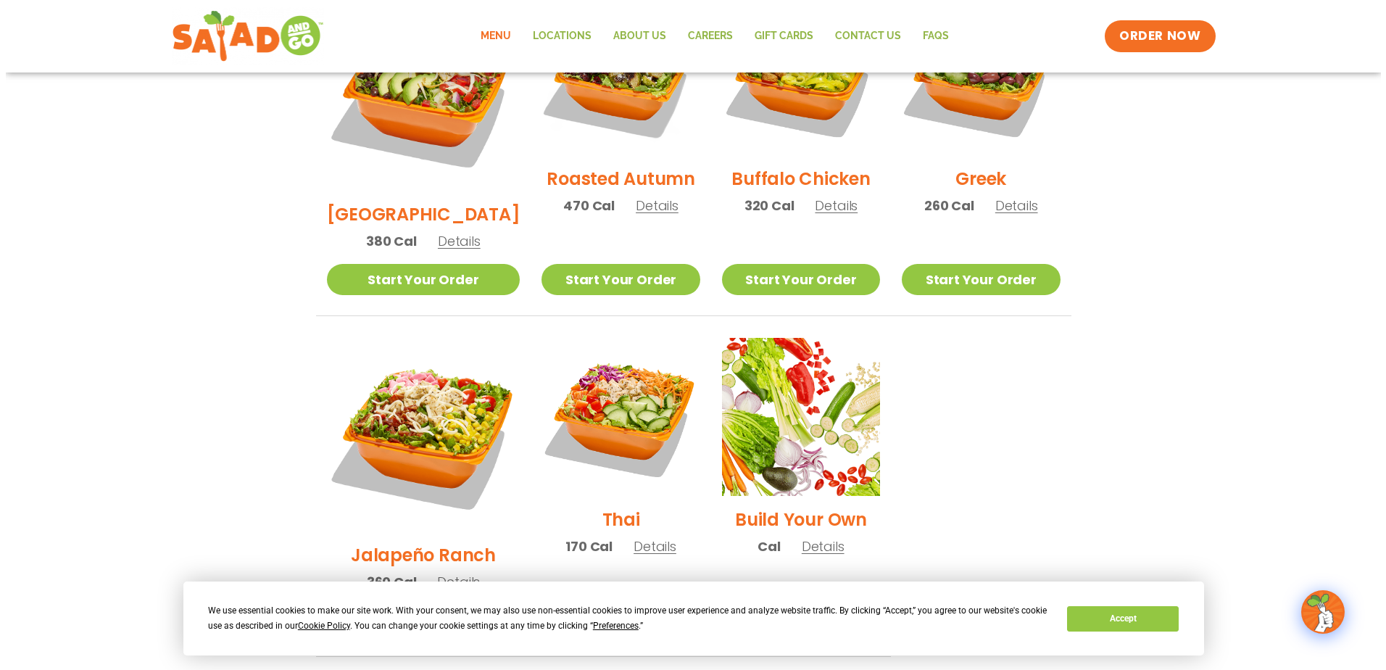
scroll to position [942, 0]
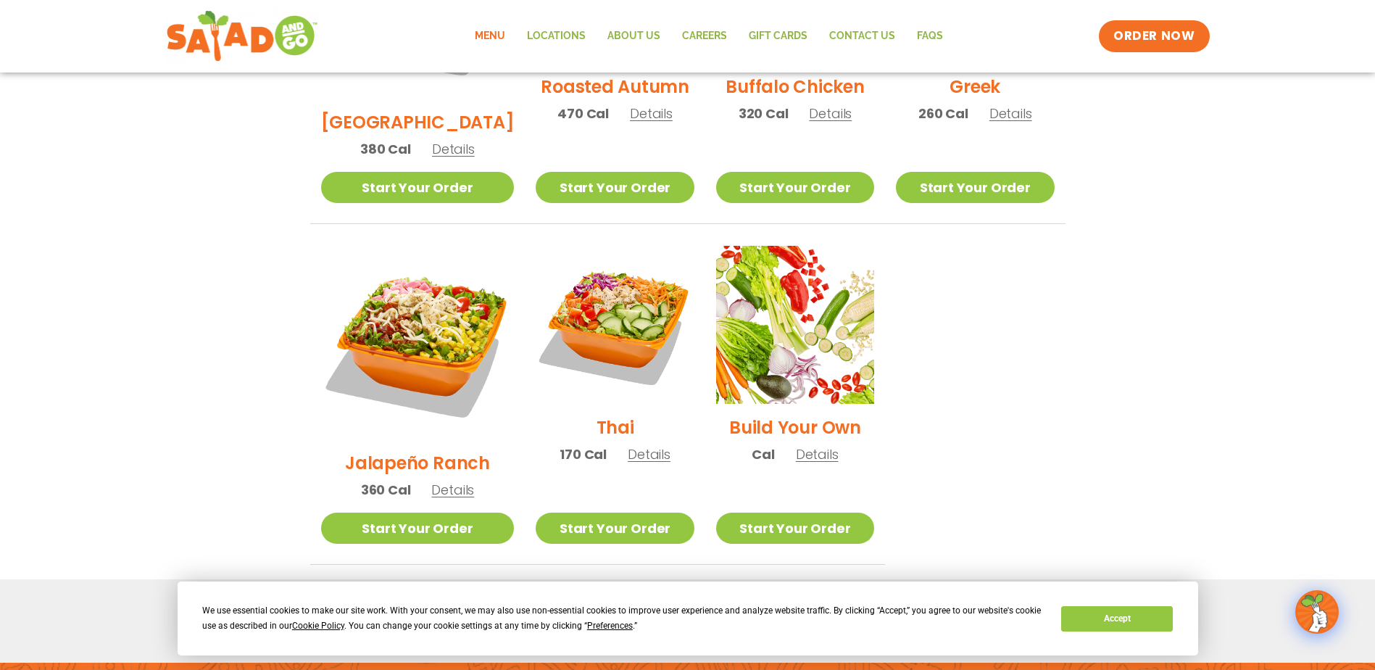
click at [449, 481] on span "Details" at bounding box center [452, 490] width 43 height 18
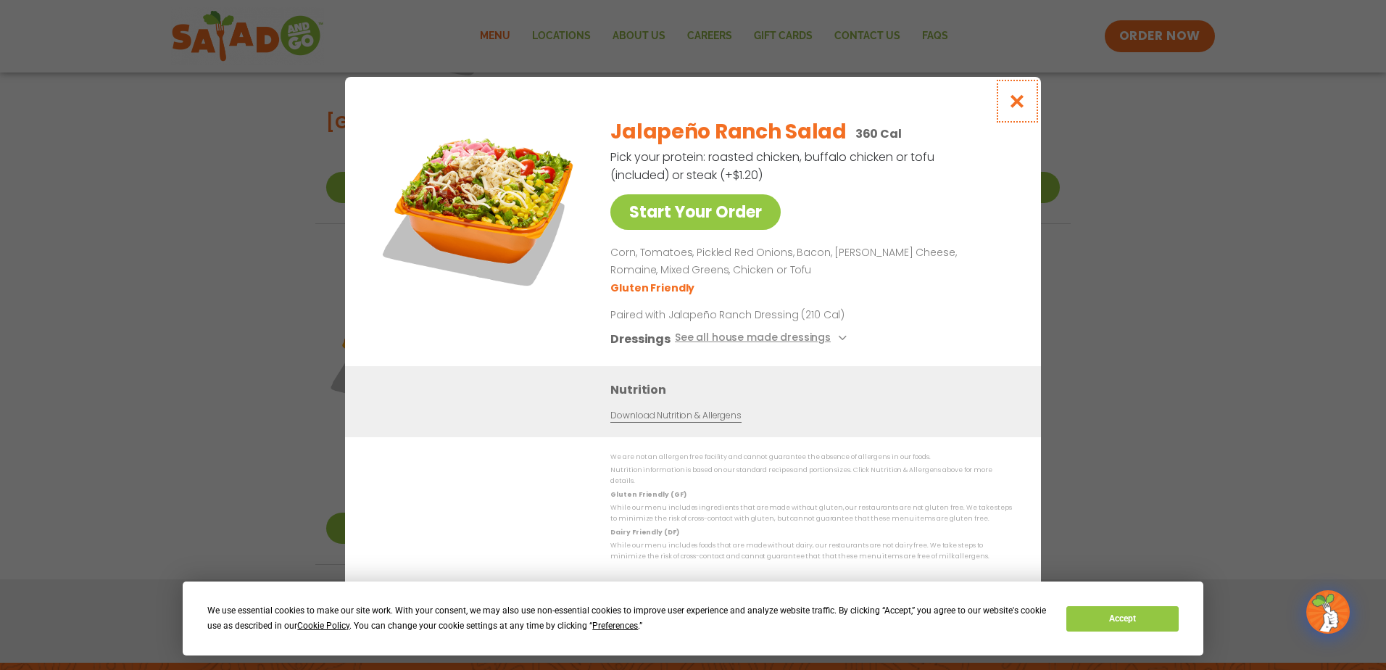
click at [1017, 109] on icon "Close modal" at bounding box center [1017, 100] width 18 height 15
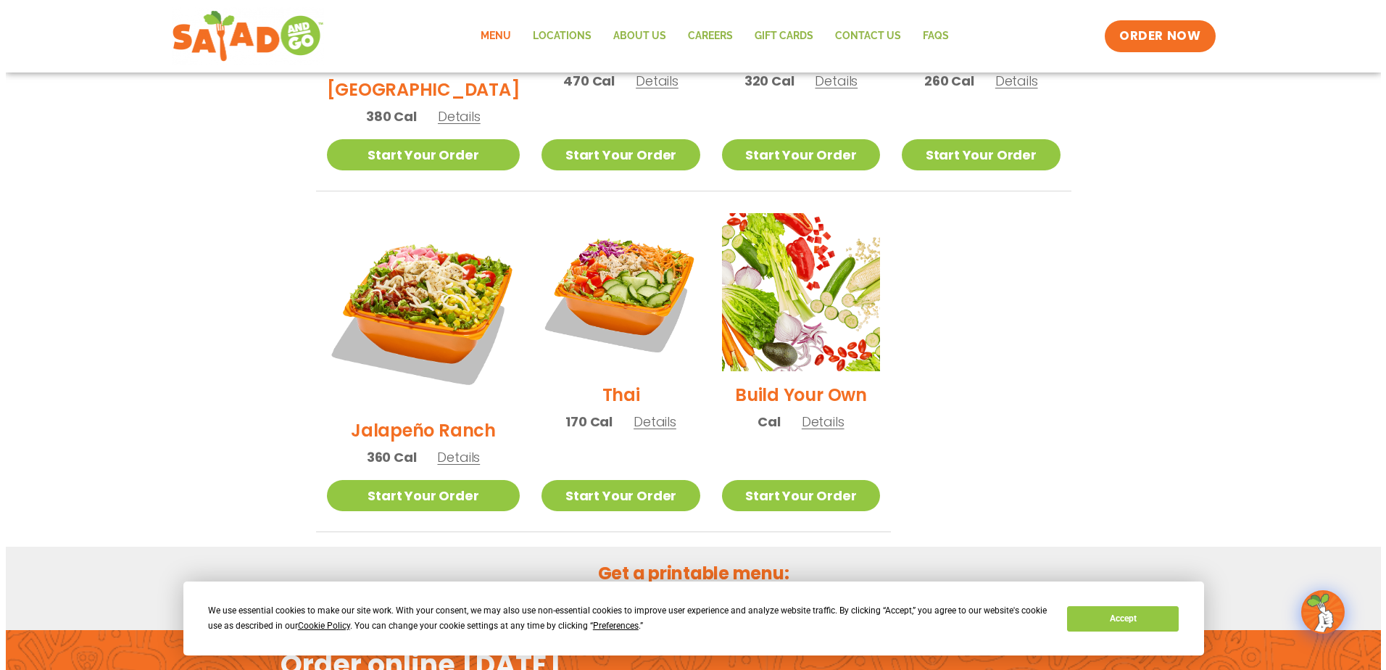
scroll to position [976, 0]
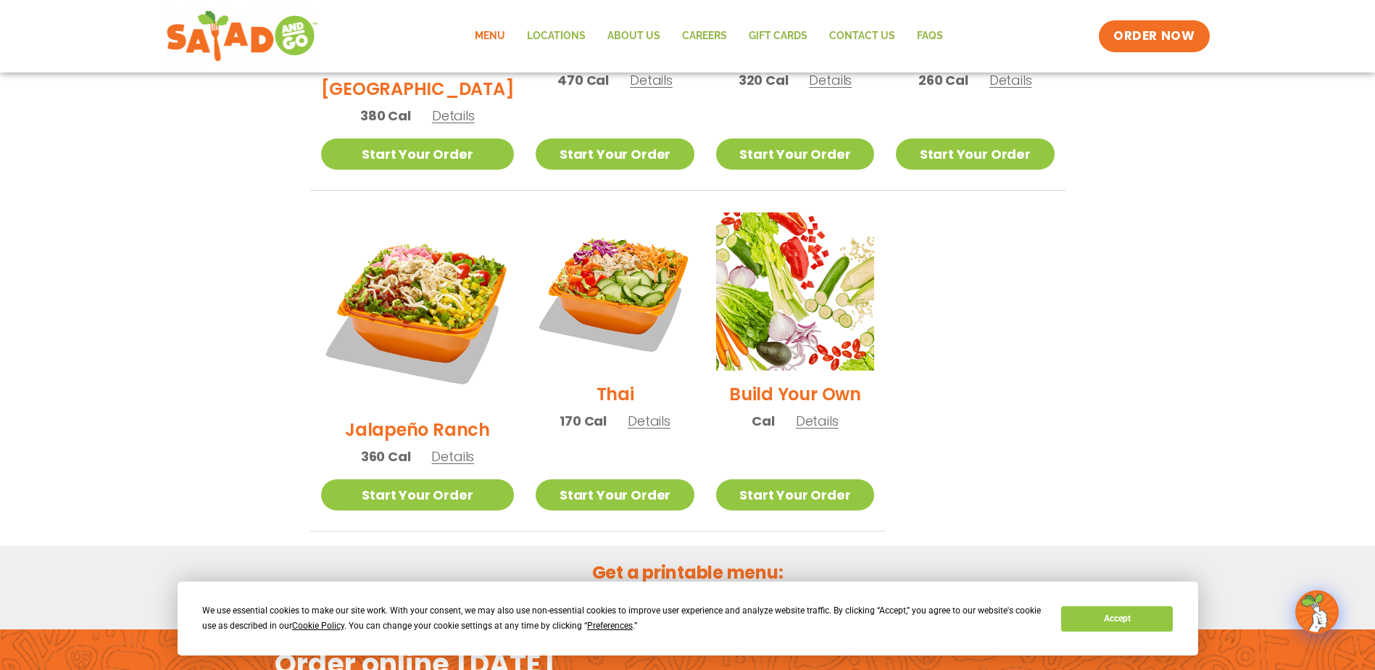
click at [439, 447] on span "Details" at bounding box center [452, 456] width 43 height 18
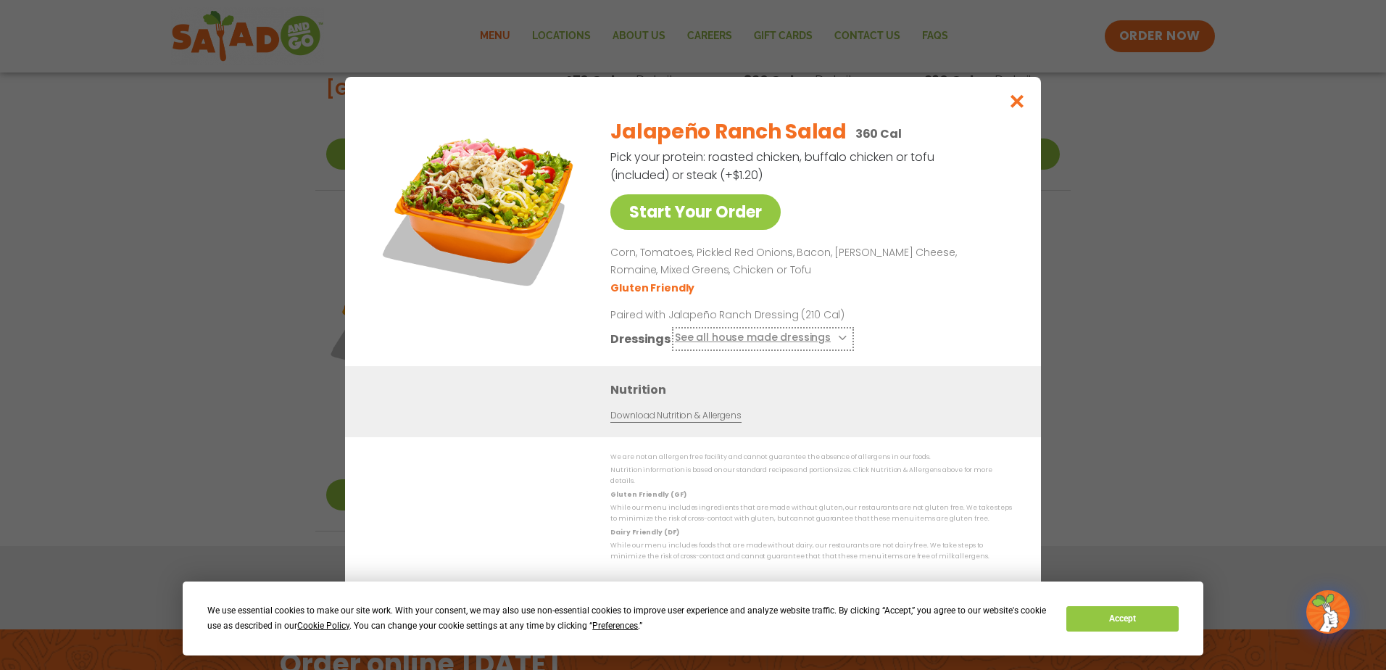
click at [838, 341] on icon at bounding box center [841, 338] width 6 height 6
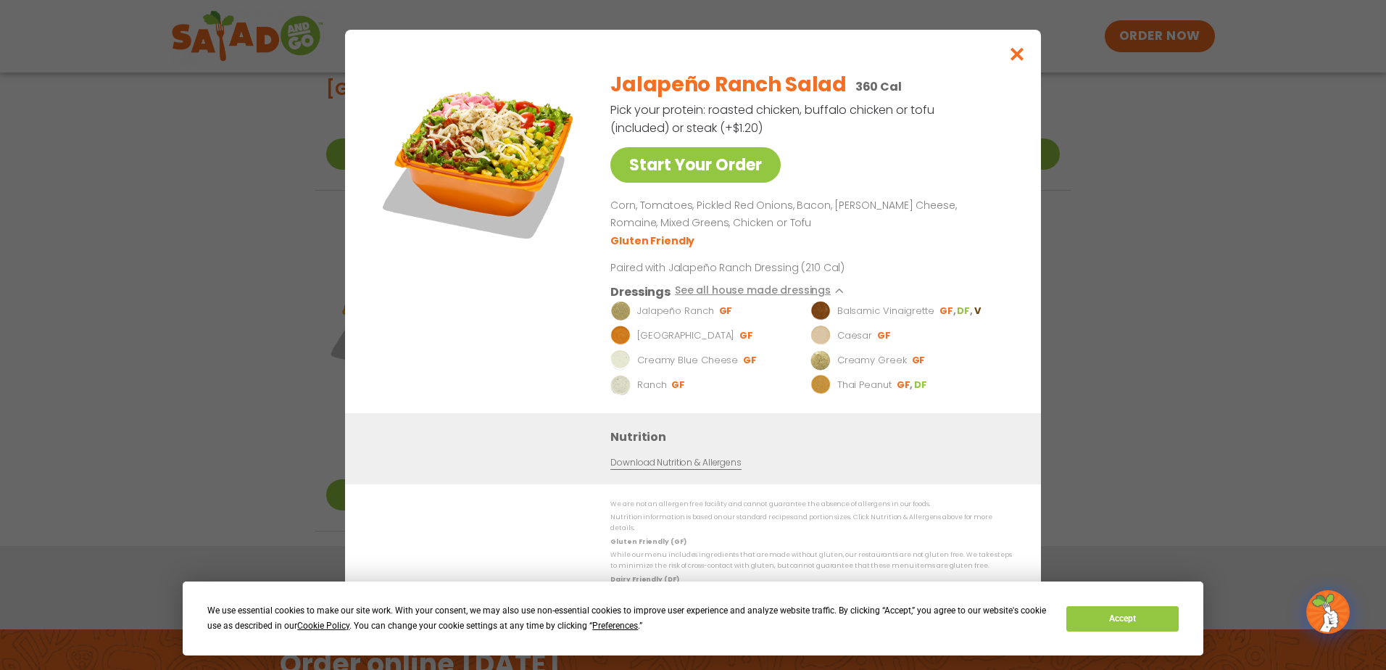
click at [645, 391] on p "Ranch" at bounding box center [652, 384] width 30 height 14
click at [620, 394] on img at bounding box center [620, 384] width 20 height 20
click at [633, 391] on li "Ranch GF" at bounding box center [708, 384] width 196 height 20
click at [653, 388] on p "Ranch" at bounding box center [652, 384] width 30 height 14
click at [829, 272] on p "Paired with Jalapeño Ranch Dressing (210 Cal)" at bounding box center [744, 266] width 268 height 15
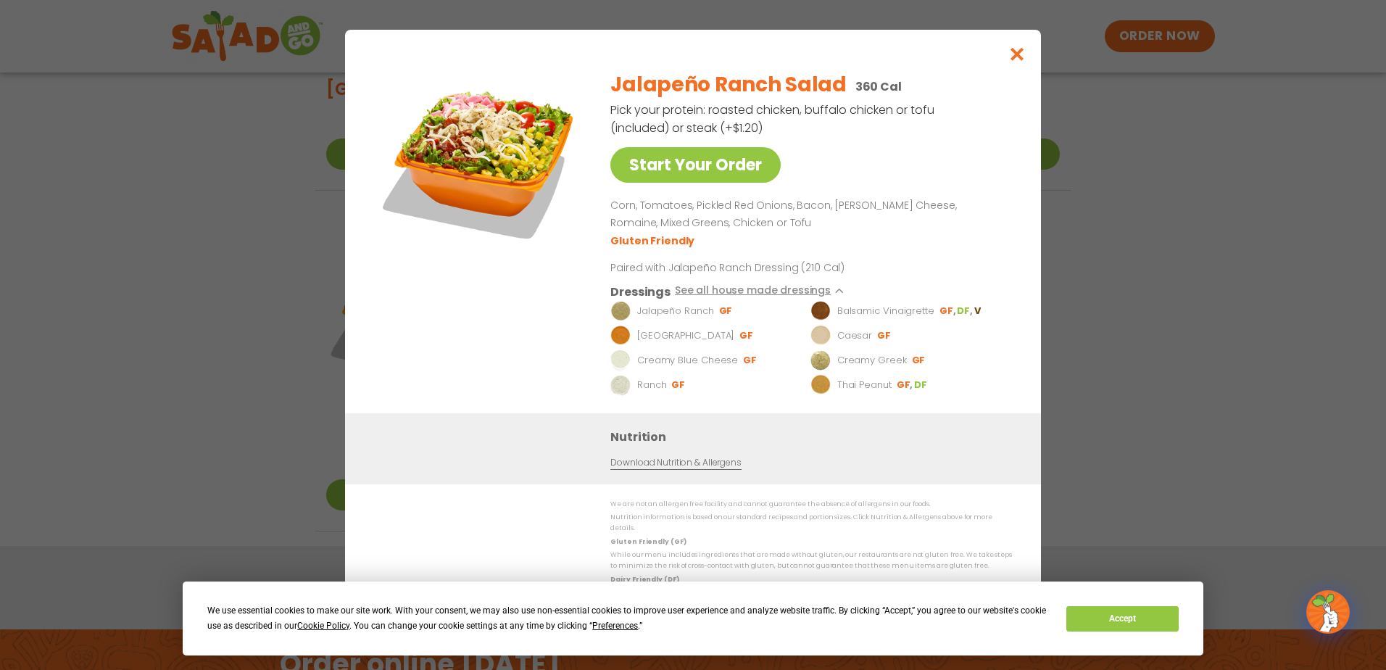
click at [646, 243] on li "Gluten Friendly" at bounding box center [653, 240] width 86 height 15
click at [761, 207] on p "Corn, Tomatoes, Pickled Red Onions, Bacon, [PERSON_NAME] Cheese, Romaine, Mixed…" at bounding box center [808, 214] width 396 height 35
click at [1017, 56] on icon "Close modal" at bounding box center [1017, 53] width 18 height 15
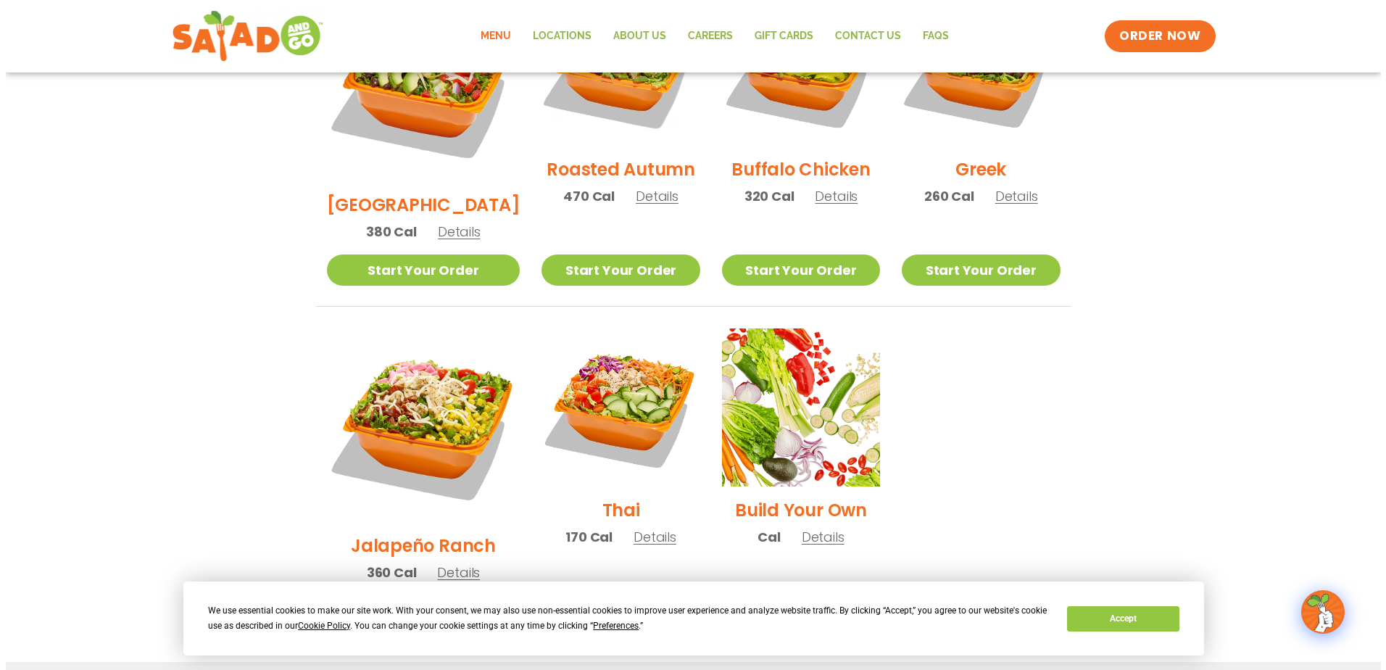
scroll to position [758, 0]
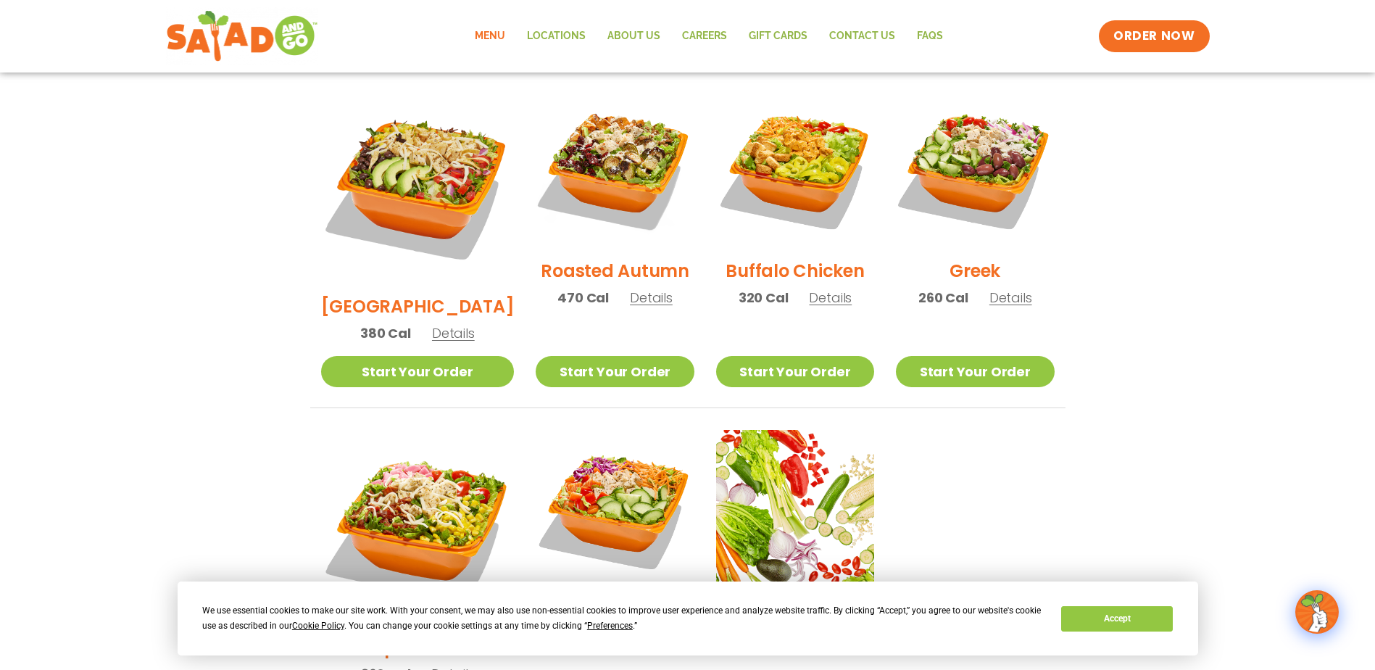
click at [409, 634] on h2 "Jalapeño Ranch" at bounding box center [417, 646] width 145 height 25
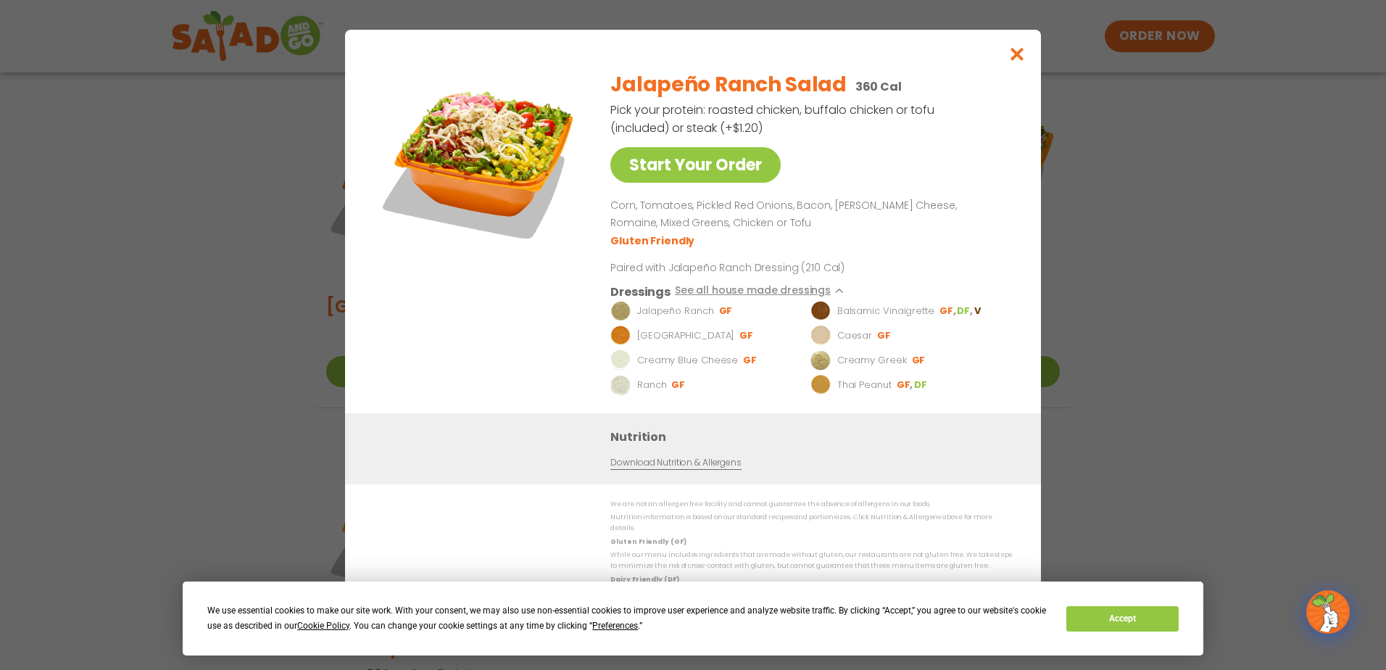
click at [684, 469] on link "Download Nutrition & Allergens" at bounding box center [675, 462] width 130 height 14
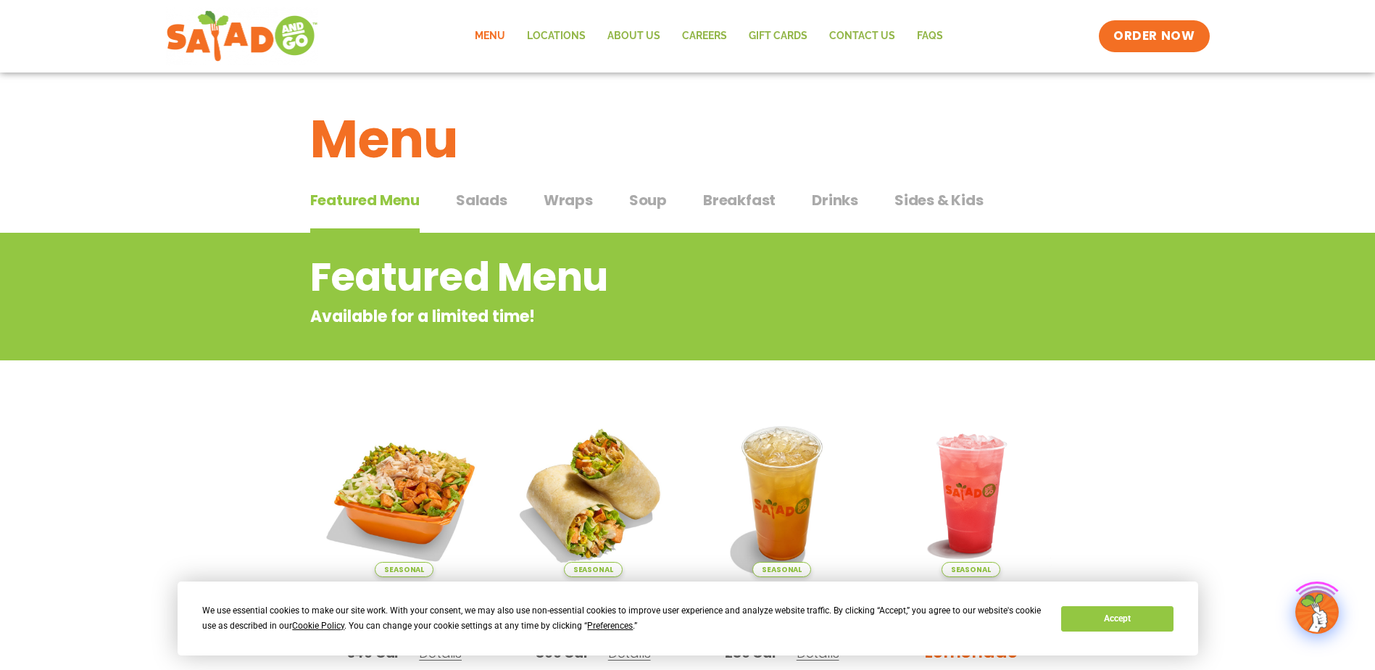
click at [603, 249] on h2 "Featured Menu" at bounding box center [629, 277] width 639 height 59
click at [489, 204] on span "Salads" at bounding box center [481, 200] width 51 height 22
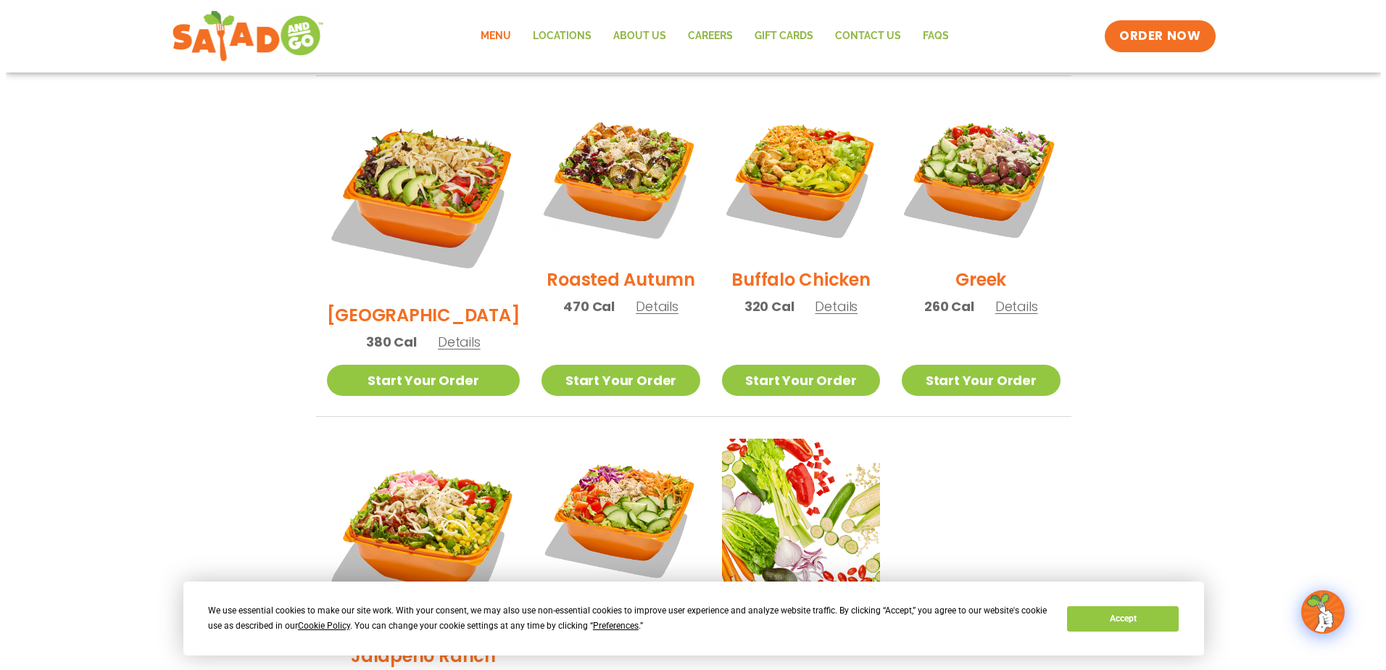
scroll to position [870, 0]
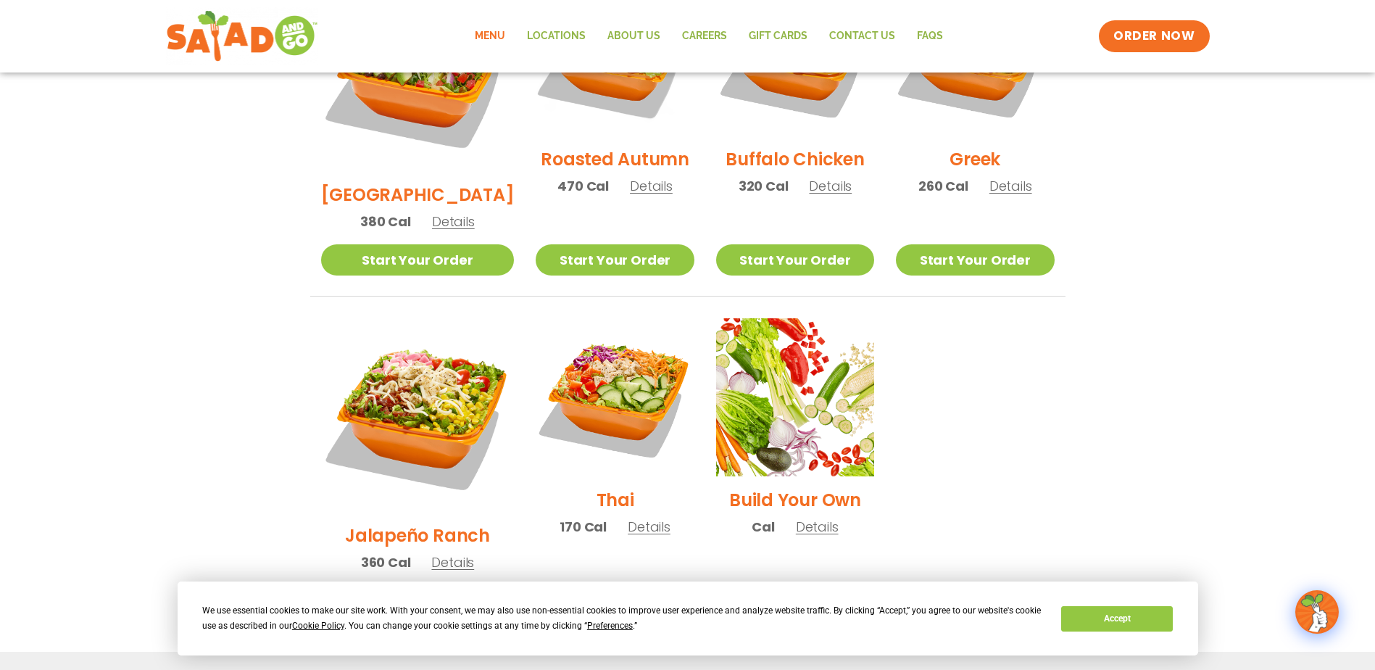
click at [441, 553] on span "Details" at bounding box center [452, 562] width 43 height 18
